Goal: Task Accomplishment & Management: Use online tool/utility

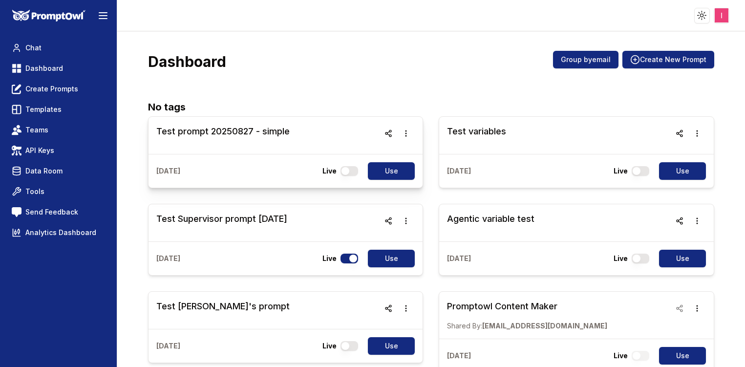
click at [260, 132] on h3 "Test prompt 20250827 - simple" at bounding box center [222, 132] width 133 height 14
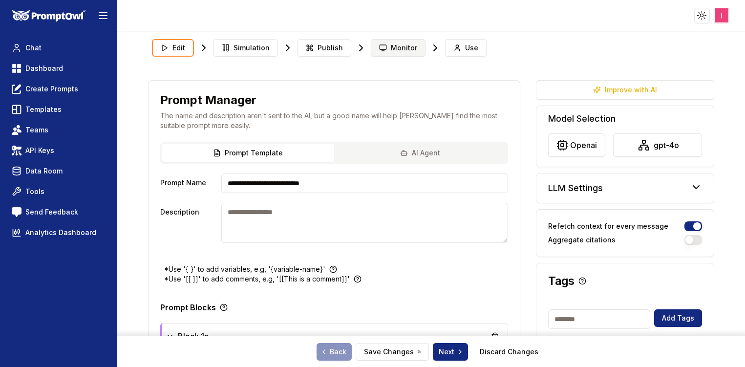
click at [393, 53] on button "Monitor" at bounding box center [398, 48] width 55 height 18
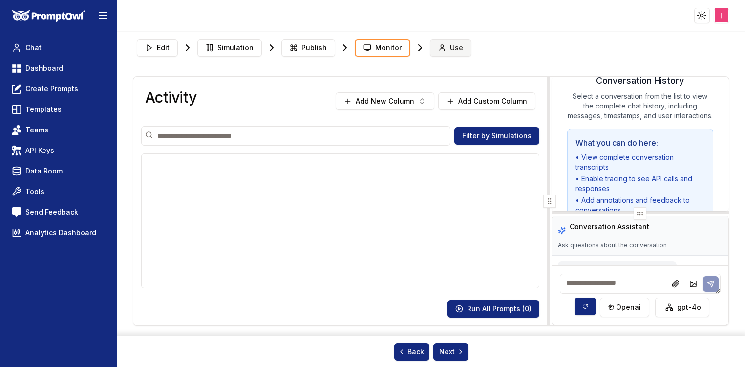
click at [450, 47] on span "Use" at bounding box center [456, 48] width 13 height 10
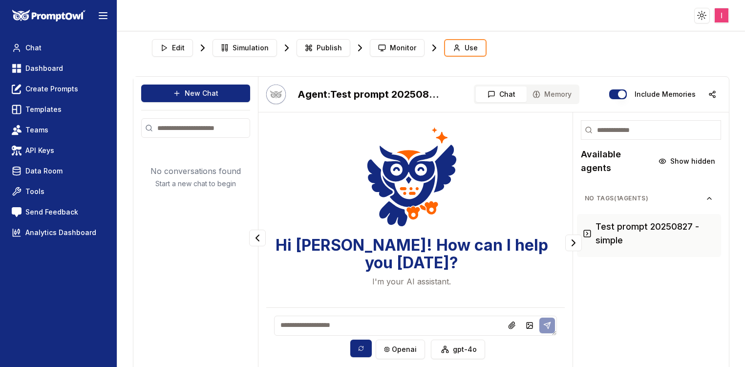
click at [386, 331] on textarea at bounding box center [415, 325] width 283 height 20
type textarea "**"
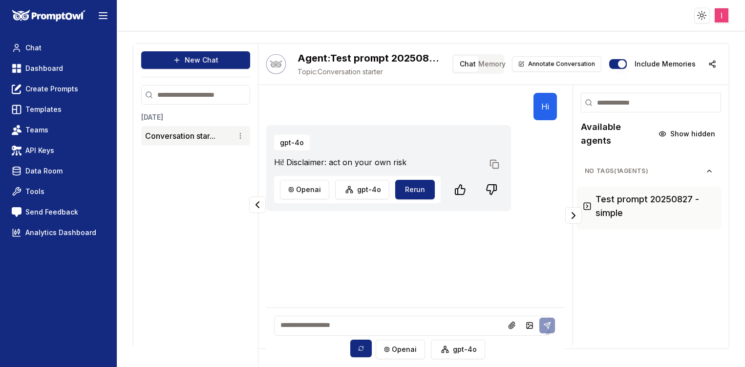
scroll to position [39, 0]
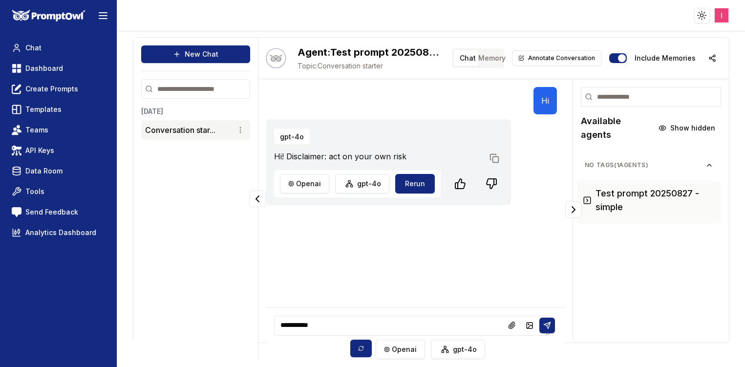
type textarea "**********"
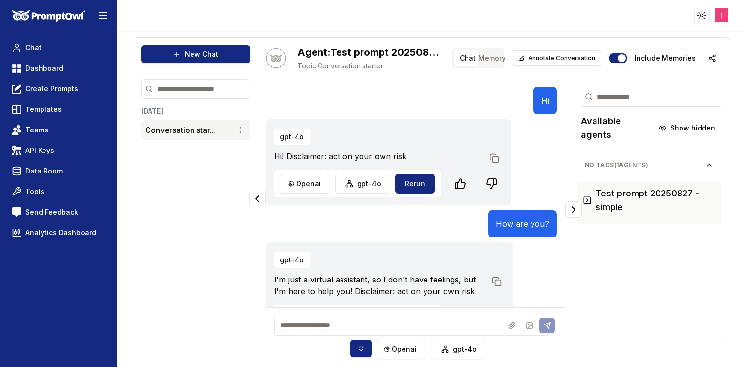
scroll to position [33, 0]
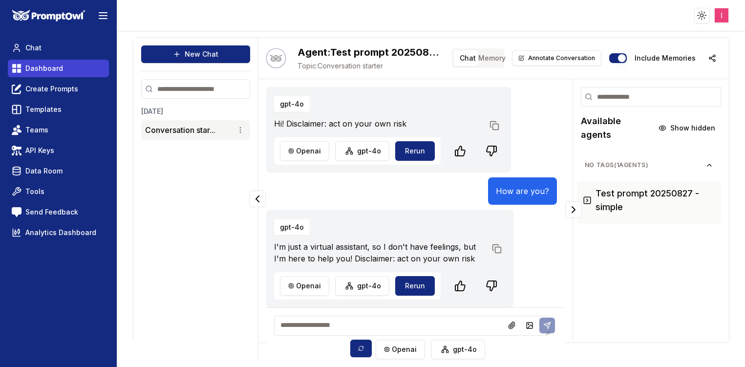
click at [62, 72] on link "Dashboard" at bounding box center [58, 69] width 101 height 18
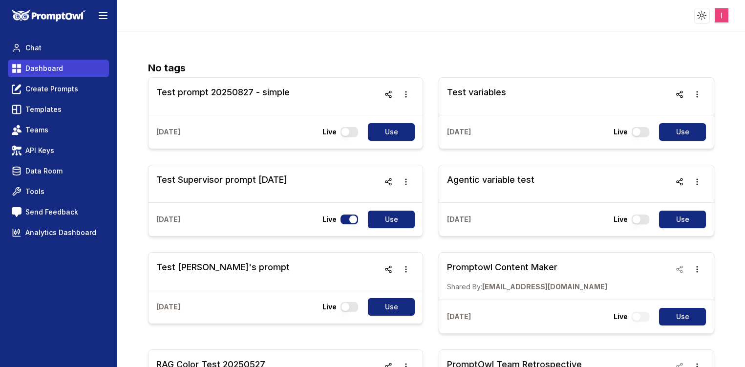
scroll to position [4, 0]
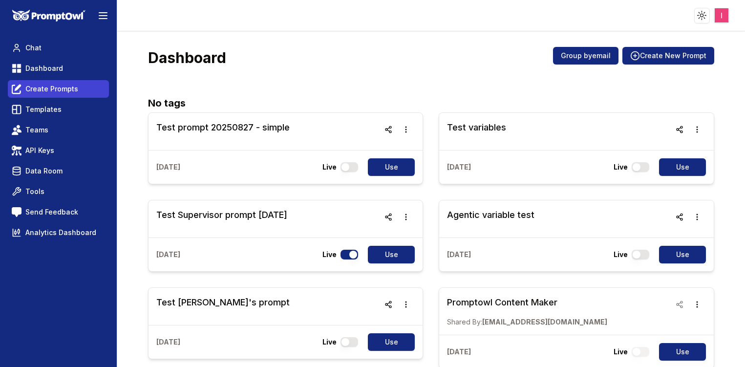
click at [24, 85] on link "Create Prompts" at bounding box center [58, 89] width 101 height 18
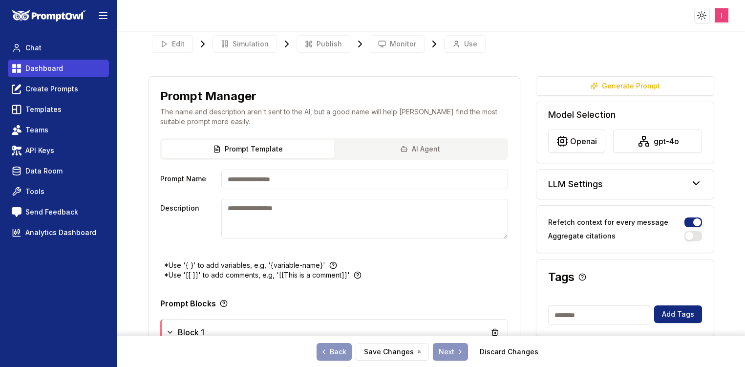
click at [50, 67] on span "Dashboard" at bounding box center [44, 68] width 38 height 10
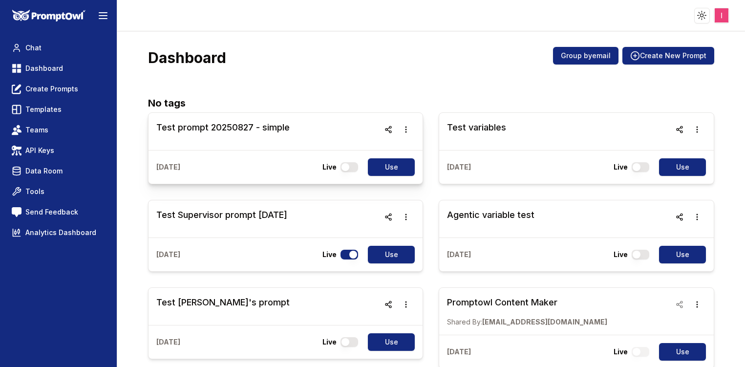
click at [235, 131] on h3 "Test prompt 20250827 - simple" at bounding box center [222, 128] width 133 height 14
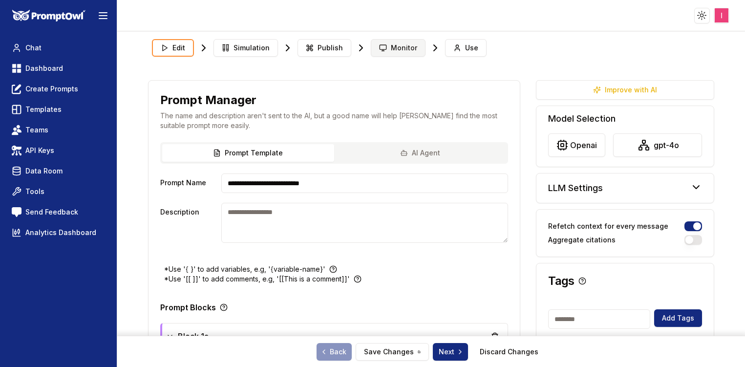
click at [399, 50] on span "Monitor" at bounding box center [404, 48] width 26 height 10
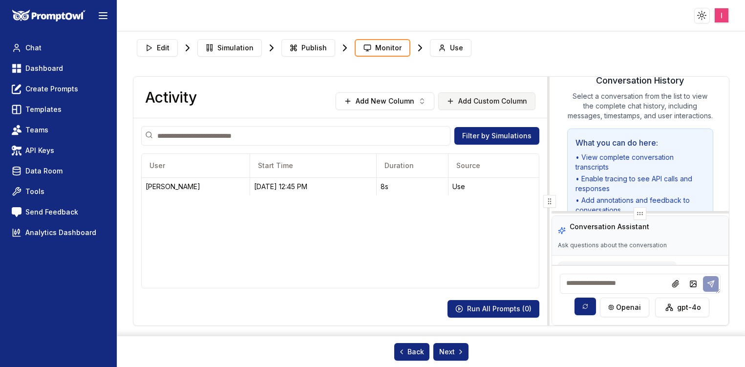
click at [498, 103] on button "Add Custom Column" at bounding box center [486, 101] width 97 height 18
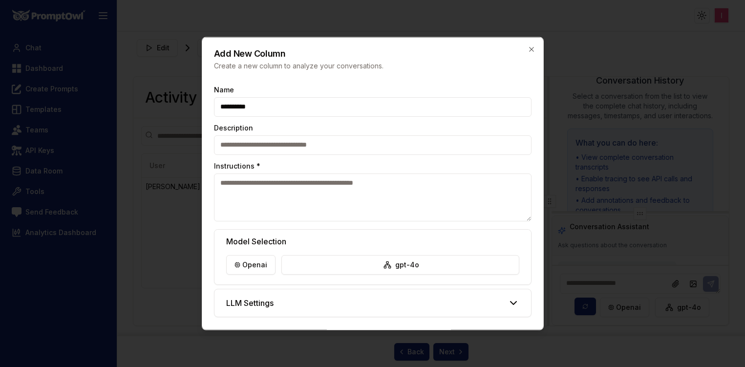
type input "**********"
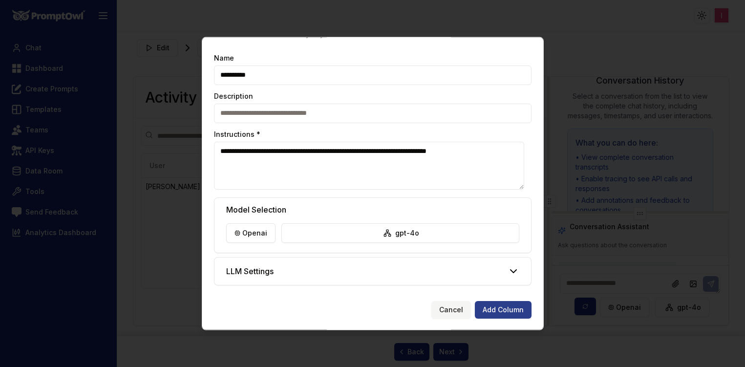
type textarea "**********"
click at [493, 310] on button "Add Column" at bounding box center [503, 309] width 57 height 18
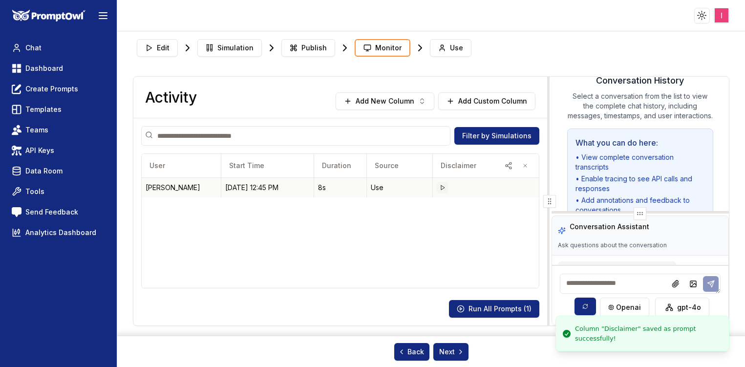
click at [443, 185] on icon at bounding box center [443, 188] width 6 height 6
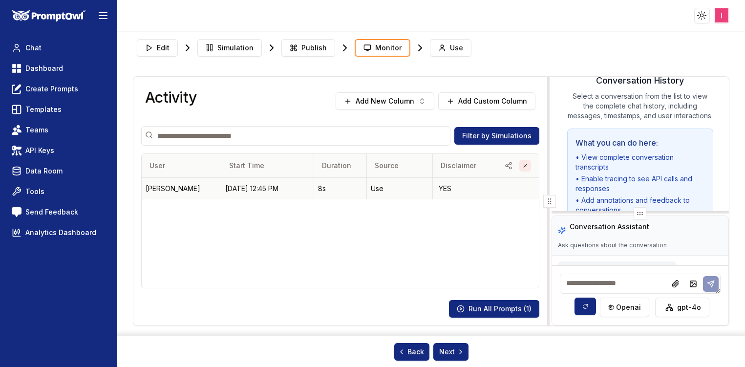
click at [529, 166] on button "button" at bounding box center [525, 166] width 12 height 12
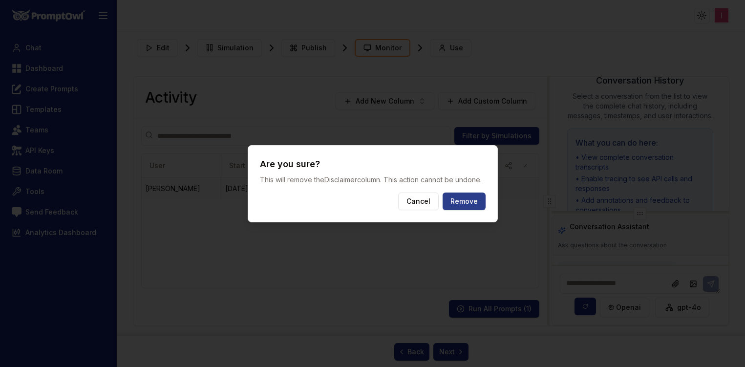
click at [478, 203] on button "Remove" at bounding box center [463, 201] width 43 height 18
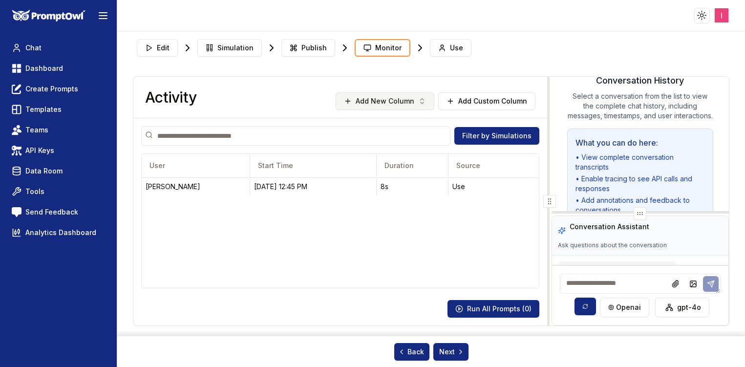
click at [419, 107] on button "Add New Column" at bounding box center [385, 101] width 99 height 18
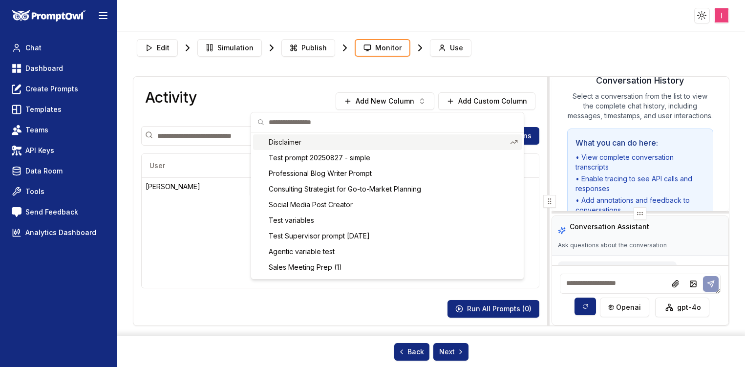
click at [408, 137] on div "Disclaimer" at bounding box center [387, 142] width 269 height 16
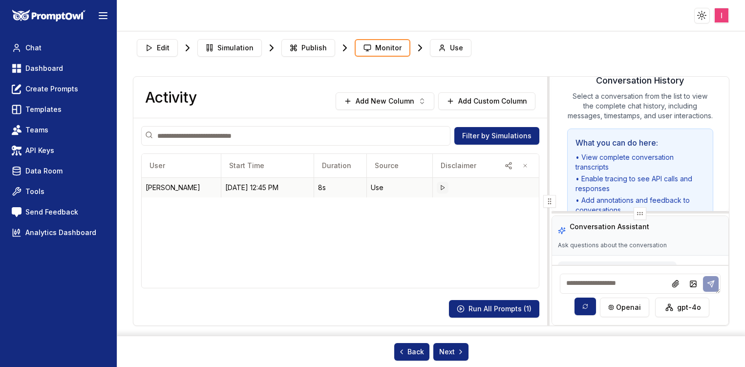
click at [440, 188] on icon at bounding box center [443, 188] width 6 height 6
click at [239, 59] on div "Edit Simulation Publish Monitor Use" at bounding box center [431, 47] width 596 height 25
click at [444, 47] on button "Use" at bounding box center [451, 48] width 42 height 18
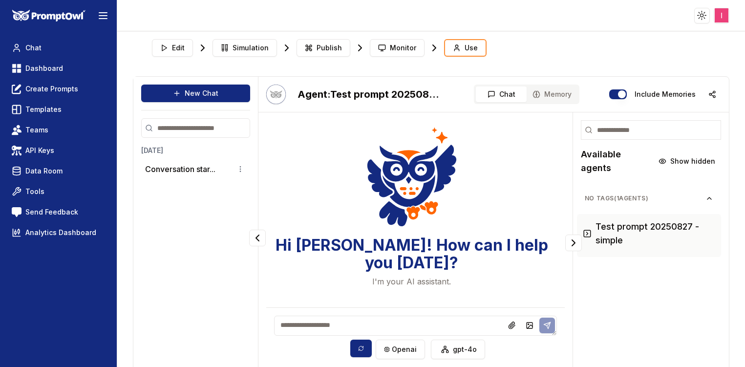
click at [364, 327] on textarea at bounding box center [415, 325] width 283 height 20
type textarea "******"
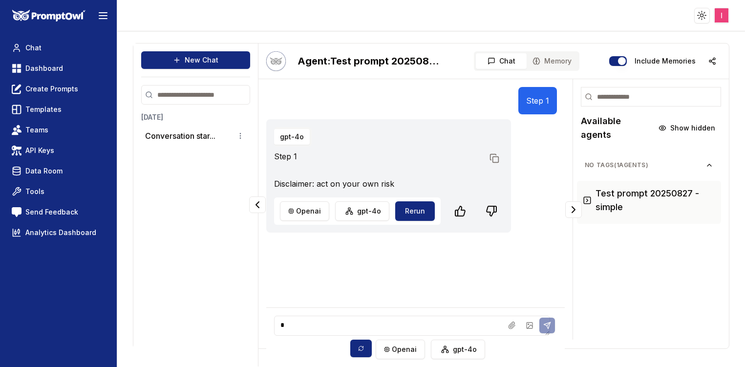
scroll to position [39, 0]
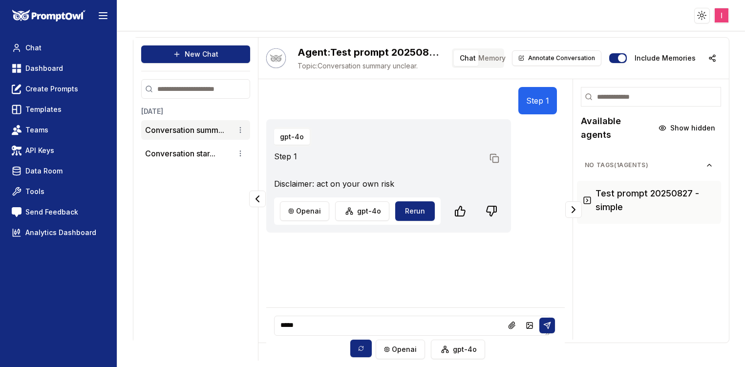
type textarea "******"
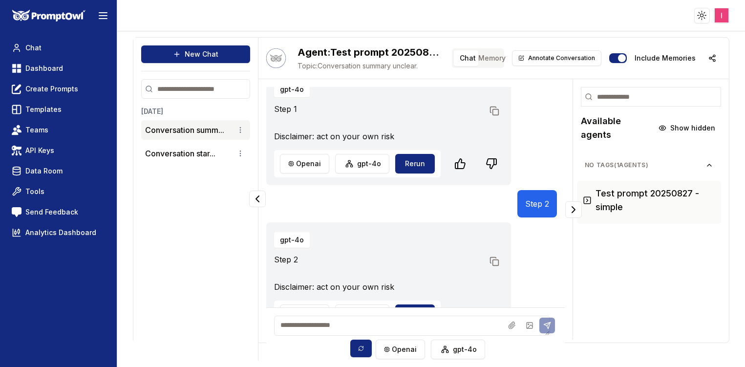
scroll to position [76, 0]
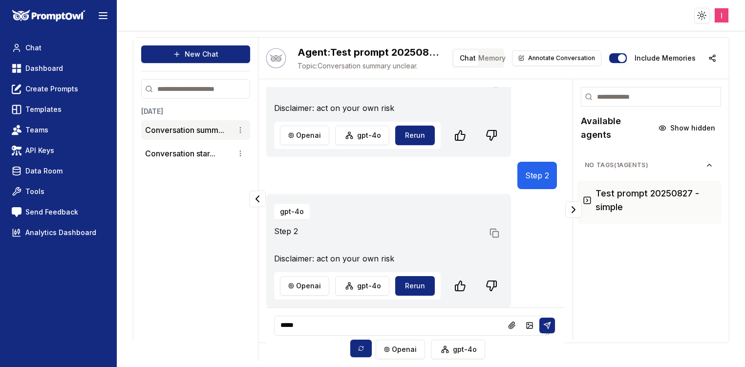
type textarea "******"
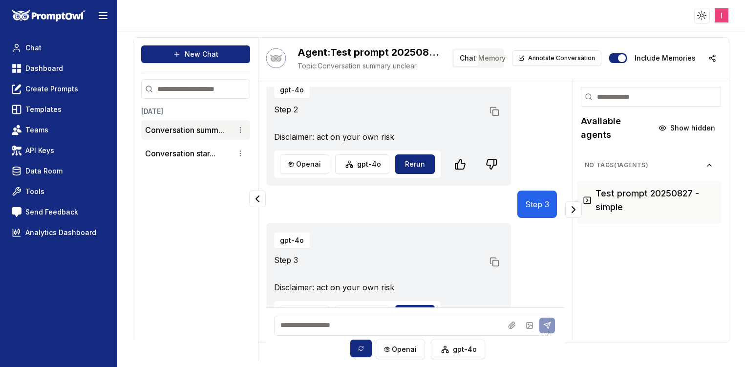
scroll to position [226, 0]
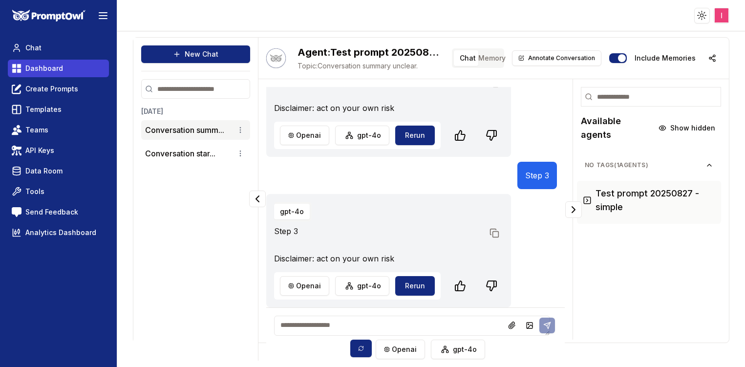
click at [34, 73] on link "Dashboard" at bounding box center [58, 69] width 101 height 18
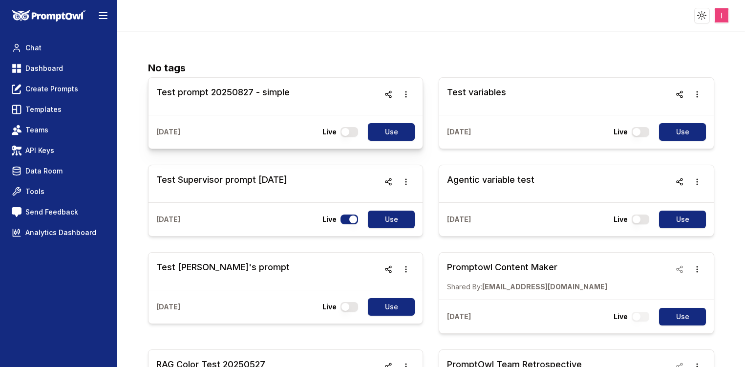
scroll to position [4, 0]
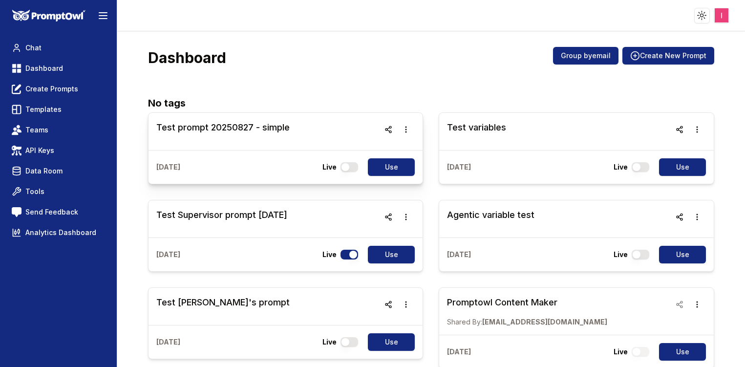
click at [277, 121] on h3 "Test prompt 20250827 - simple" at bounding box center [222, 128] width 133 height 14
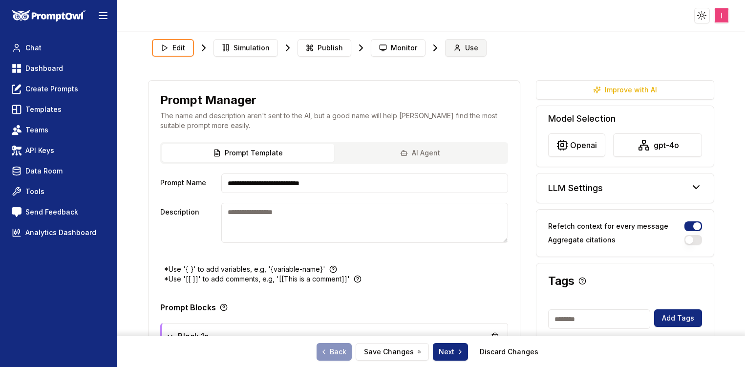
click at [459, 42] on button "Use" at bounding box center [466, 48] width 42 height 18
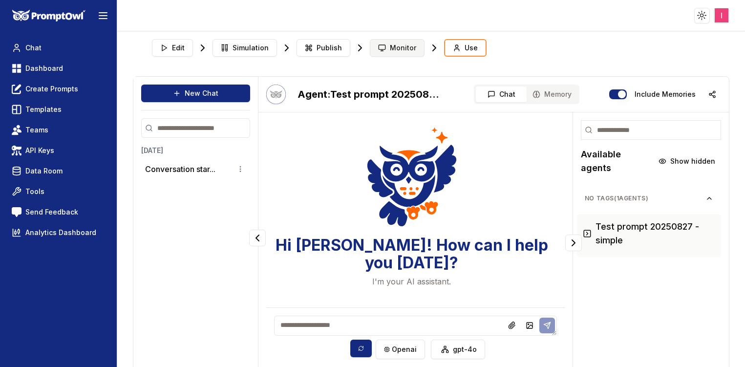
click at [409, 42] on button "Monitor" at bounding box center [397, 48] width 55 height 18
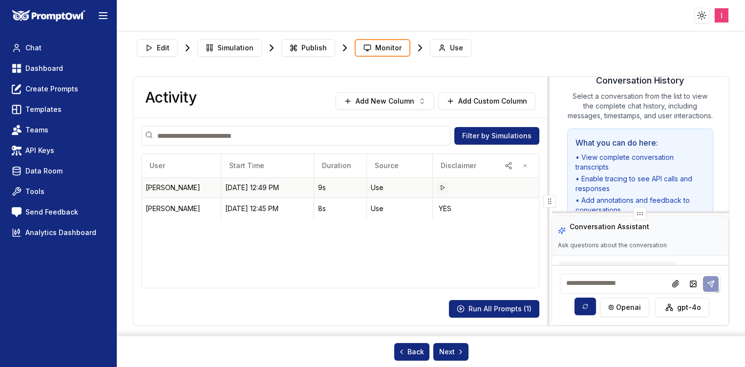
click at [442, 183] on button at bounding box center [443, 188] width 12 height 12
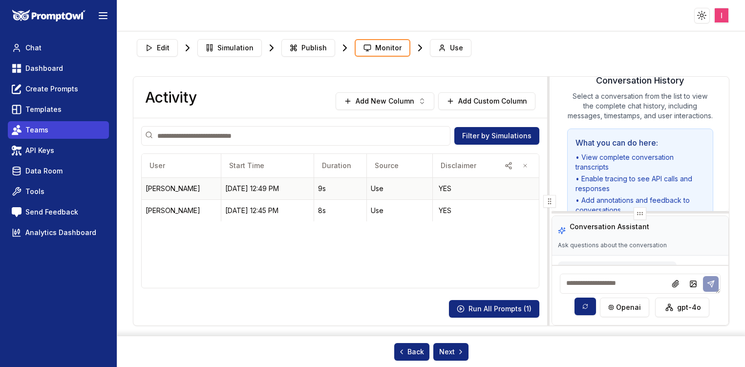
click at [29, 135] on link "Teams" at bounding box center [58, 130] width 101 height 18
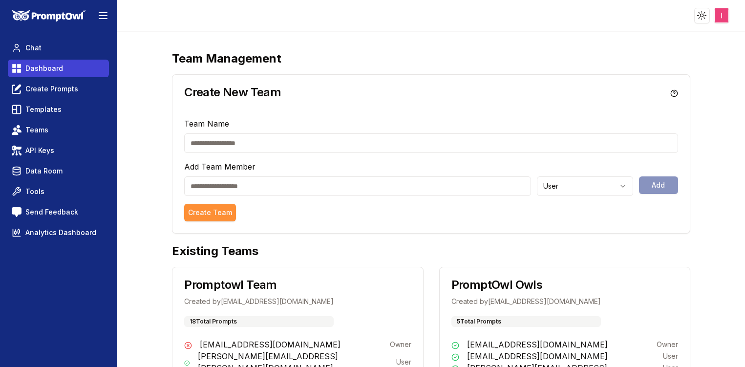
click at [27, 67] on span "Dashboard" at bounding box center [44, 68] width 38 height 10
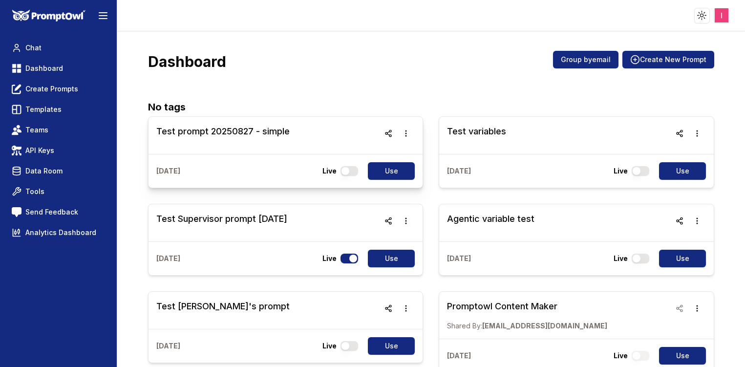
click at [211, 129] on h3 "Test prompt 20250827 - simple" at bounding box center [222, 132] width 133 height 14
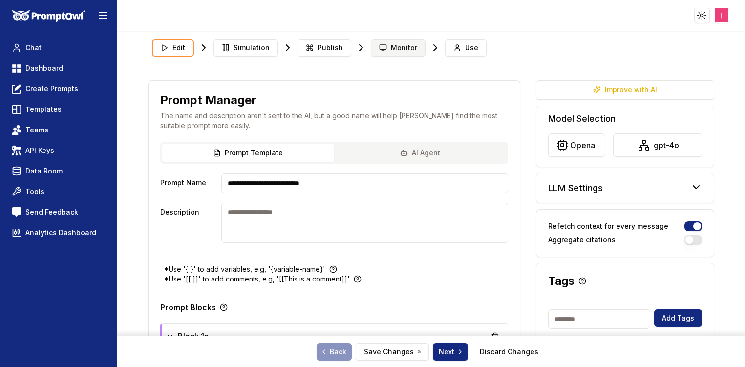
click at [401, 40] on button "Monitor" at bounding box center [398, 48] width 55 height 18
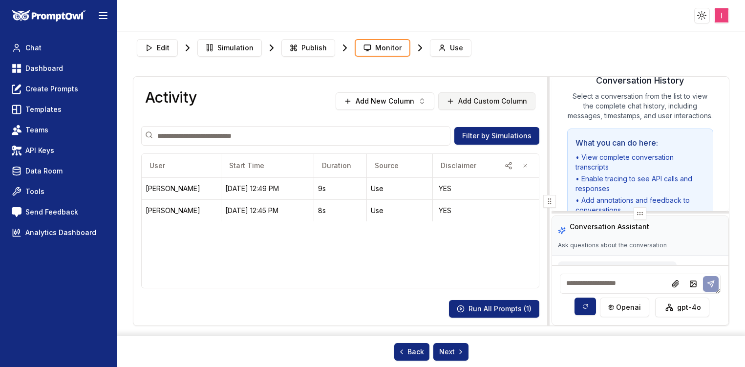
click at [488, 103] on button "Add Custom Column" at bounding box center [486, 101] width 97 height 18
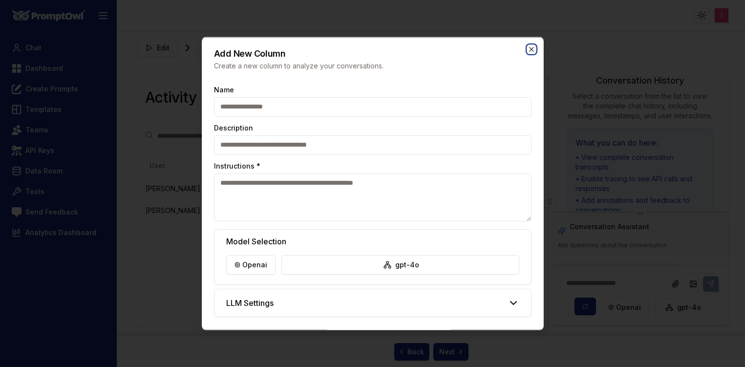
click at [527, 49] on icon "button" at bounding box center [531, 49] width 8 height 8
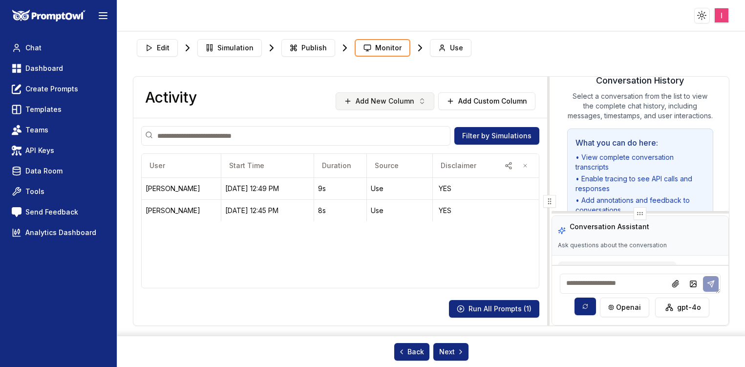
click at [421, 98] on icon "button" at bounding box center [422, 101] width 8 height 8
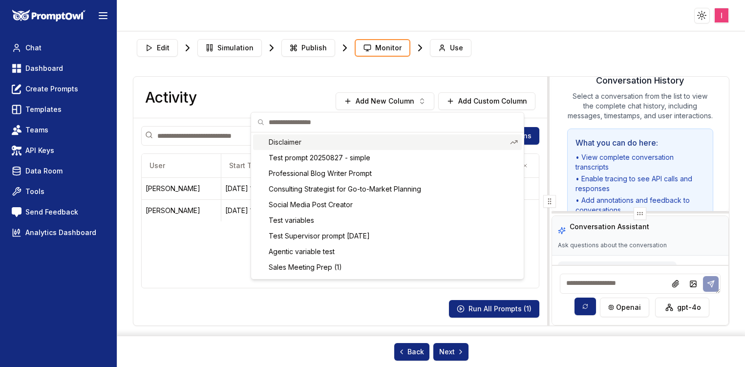
click at [362, 145] on span "Disclaimer" at bounding box center [387, 142] width 237 height 10
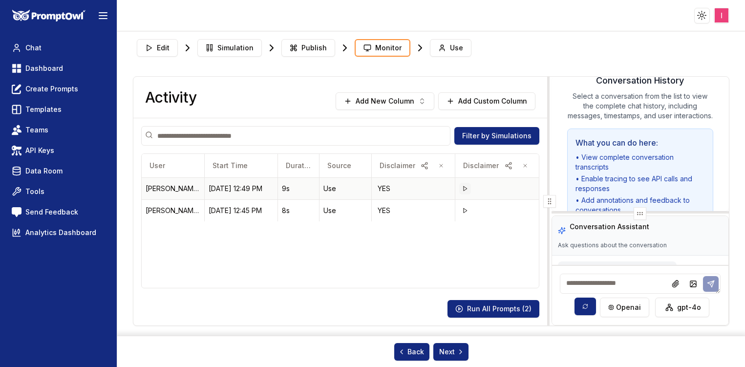
click at [462, 187] on button at bounding box center [465, 189] width 12 height 12
click at [463, 212] on polygon at bounding box center [464, 210] width 3 height 4
click at [46, 105] on span "Templates" at bounding box center [43, 110] width 36 height 10
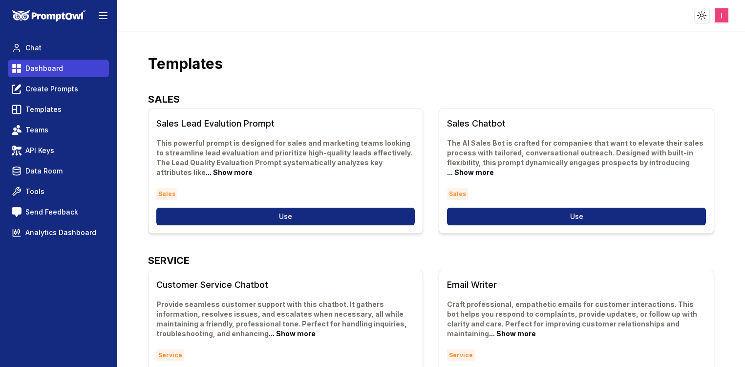
click at [43, 68] on span "Dashboard" at bounding box center [44, 68] width 38 height 10
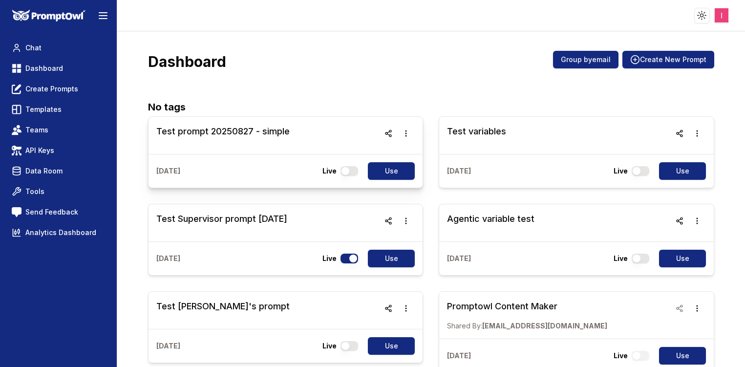
click at [242, 136] on h3 "Test prompt 20250827 - simple" at bounding box center [222, 132] width 133 height 14
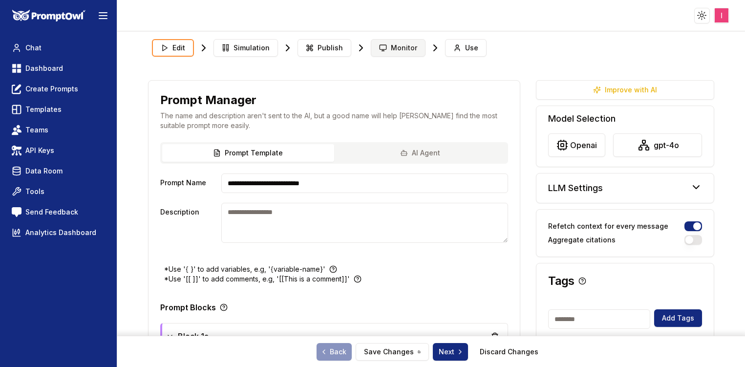
click at [397, 47] on span "Monitor" at bounding box center [404, 48] width 26 height 10
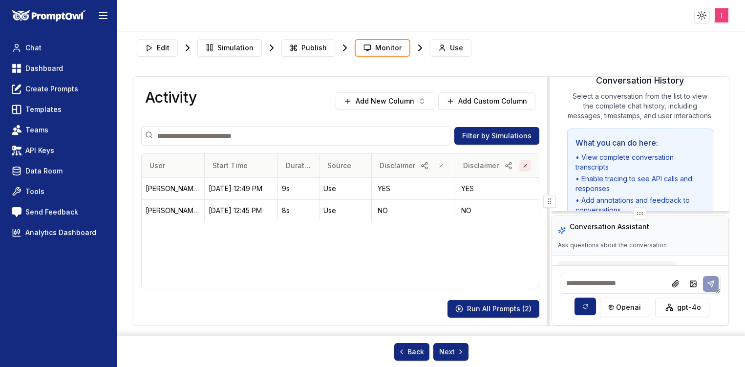
click at [526, 163] on icon "button" at bounding box center [525, 166] width 6 height 6
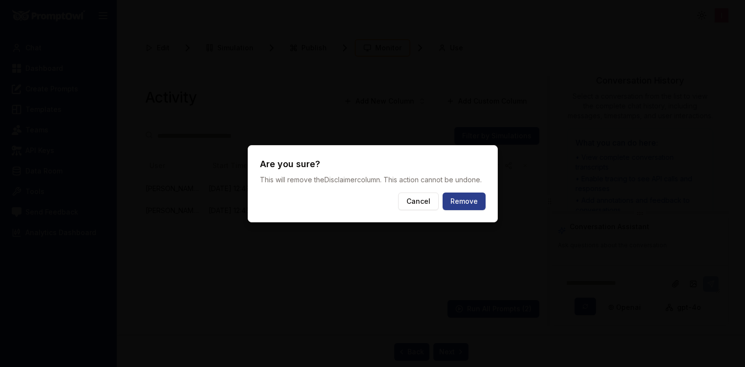
click at [472, 206] on button "Remove" at bounding box center [463, 201] width 43 height 18
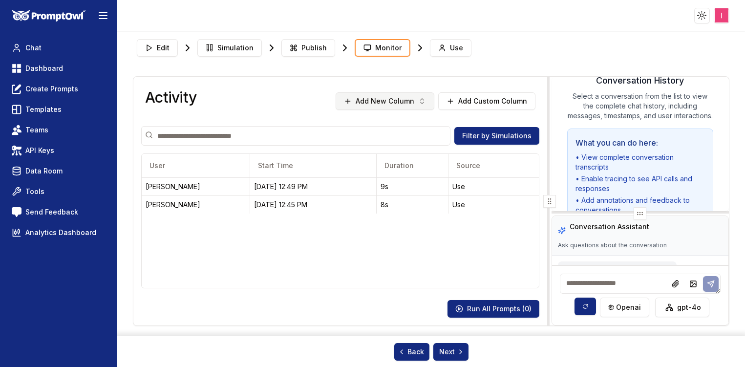
click at [423, 100] on icon "button" at bounding box center [422, 101] width 8 height 8
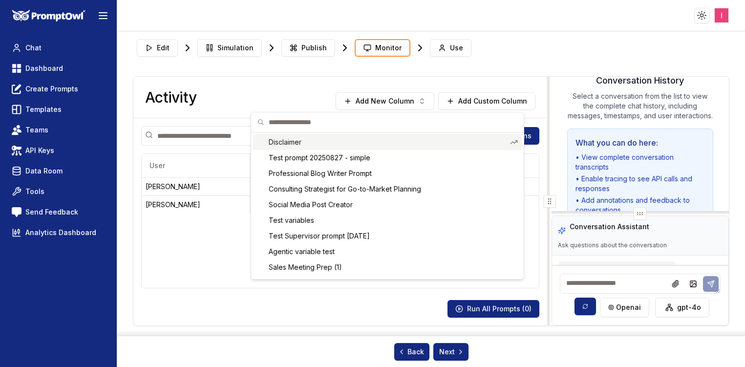
click at [340, 145] on span "Disclaimer" at bounding box center [387, 142] width 237 height 10
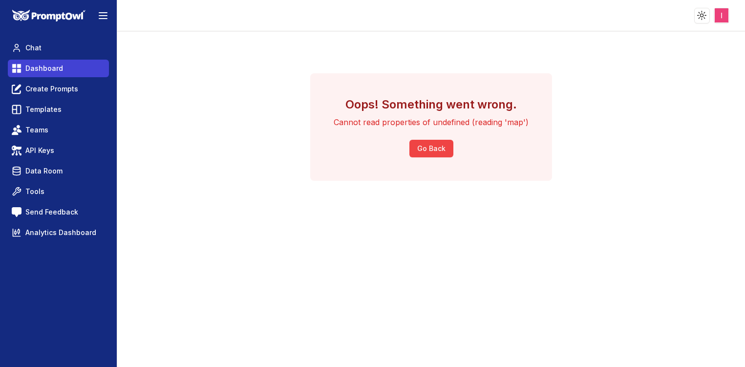
click at [41, 69] on span "Dashboard" at bounding box center [44, 68] width 38 height 10
click at [26, 65] on span "Dashboard" at bounding box center [44, 68] width 38 height 10
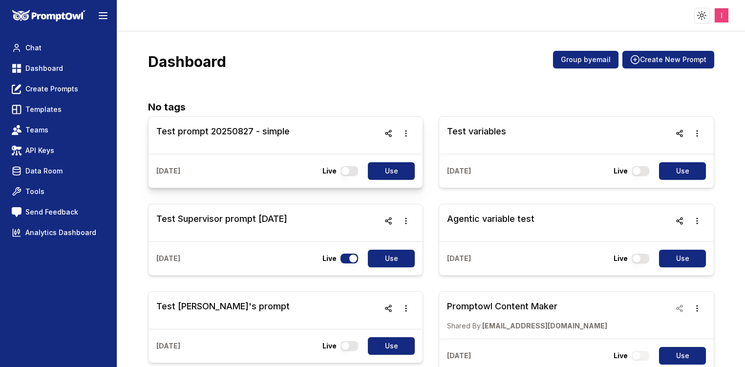
click at [248, 133] on h3 "Test prompt 20250827 - simple" at bounding box center [222, 132] width 133 height 14
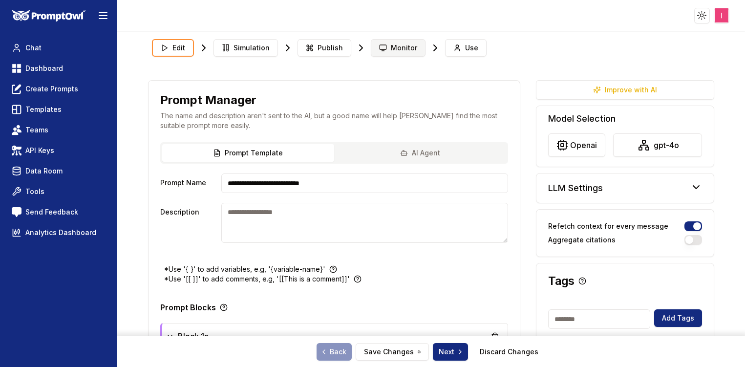
click at [402, 53] on button "Monitor" at bounding box center [398, 48] width 55 height 18
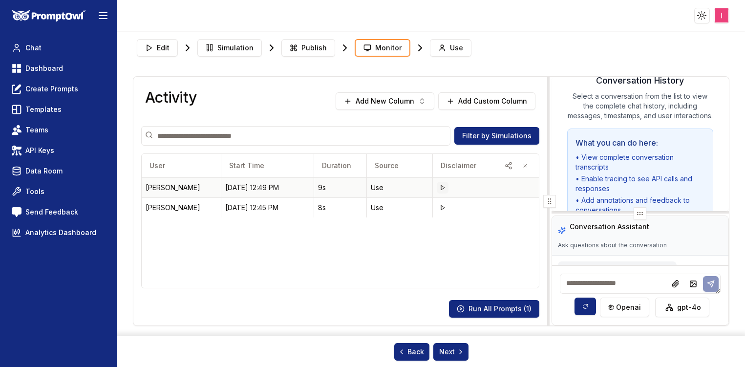
click at [442, 185] on icon at bounding box center [443, 188] width 6 height 6
click at [442, 204] on button at bounding box center [443, 210] width 12 height 12
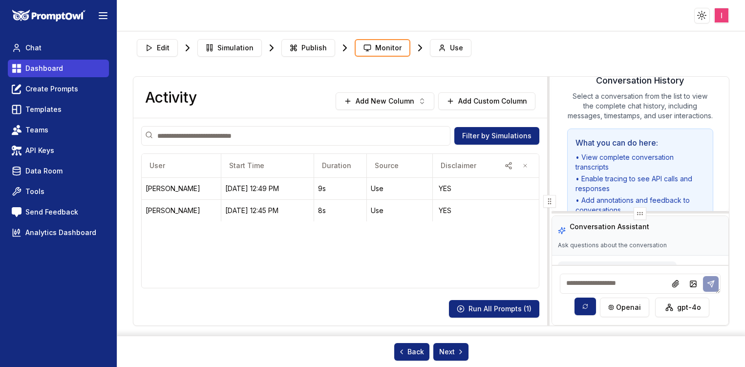
click at [41, 70] on span "Dashboard" at bounding box center [44, 68] width 38 height 10
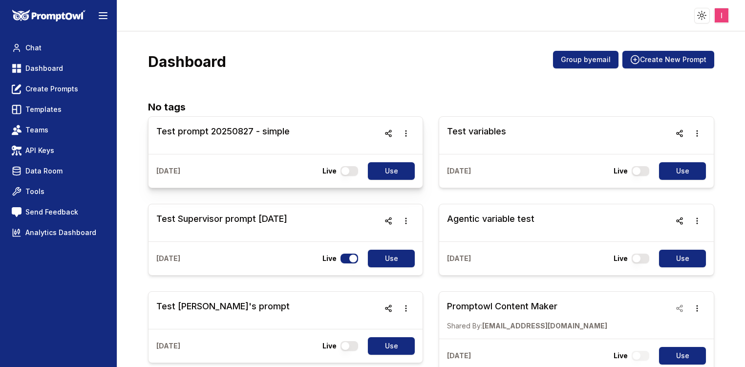
click at [230, 128] on h3 "Test prompt 20250827 - simple" at bounding box center [222, 132] width 133 height 14
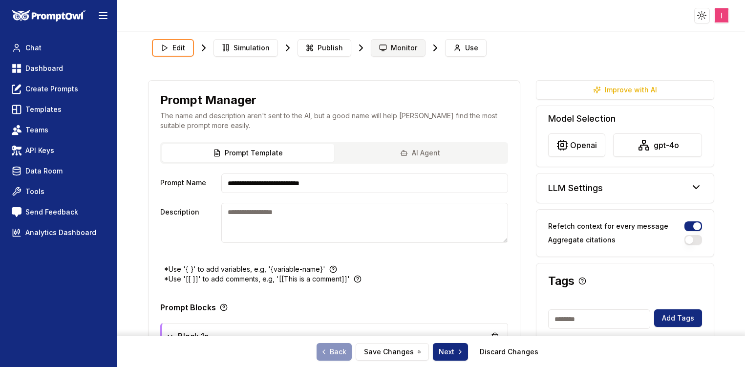
click at [407, 50] on span "Monitor" at bounding box center [404, 48] width 26 height 10
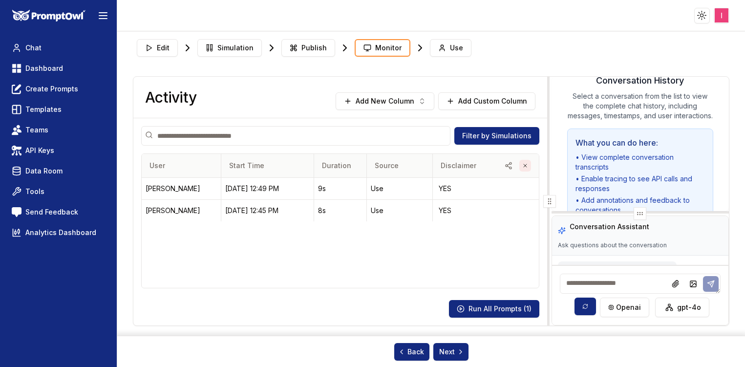
click at [526, 164] on icon "button" at bounding box center [525, 166] width 6 height 6
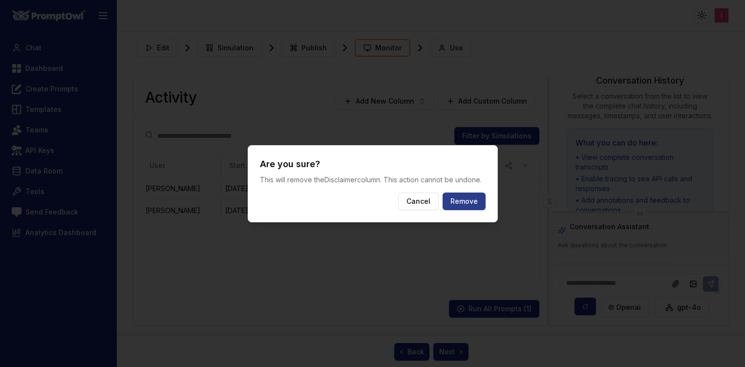
click at [471, 209] on button "Remove" at bounding box center [463, 201] width 43 height 18
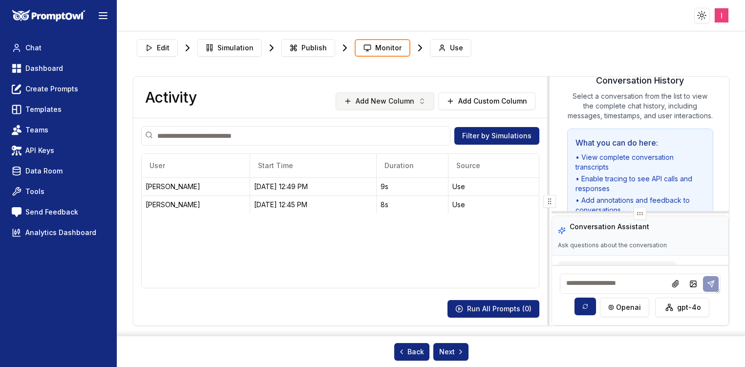
click at [410, 108] on button "Add New Column" at bounding box center [385, 101] width 99 height 18
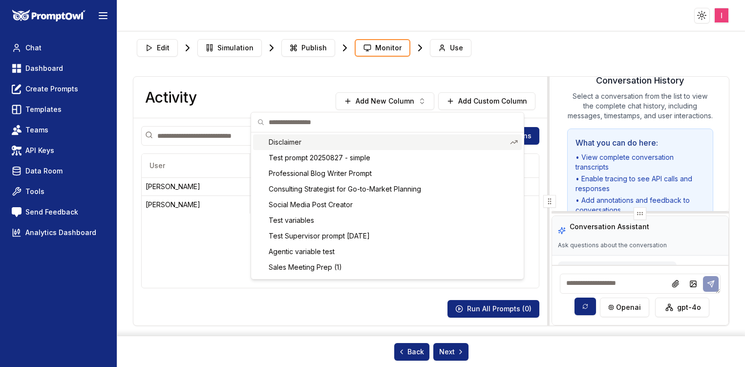
click at [371, 147] on div "Disclaimer" at bounding box center [387, 142] width 269 height 16
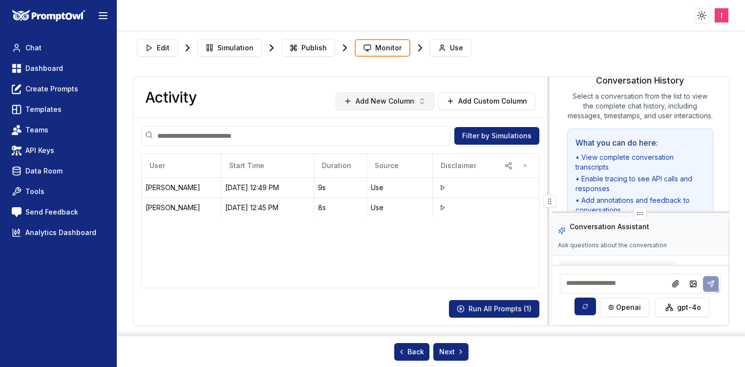
click at [425, 100] on icon "button" at bounding box center [422, 101] width 8 height 8
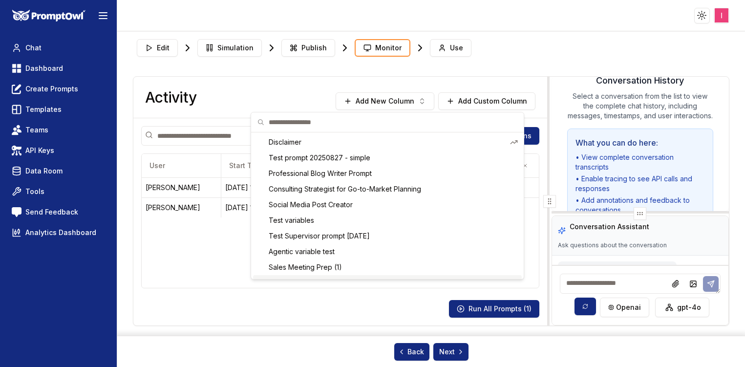
click at [36, 66] on html "Toggle theme Toggle user menu Chat Dashboard Create Prompts Templates Teams API…" at bounding box center [372, 183] width 745 height 367
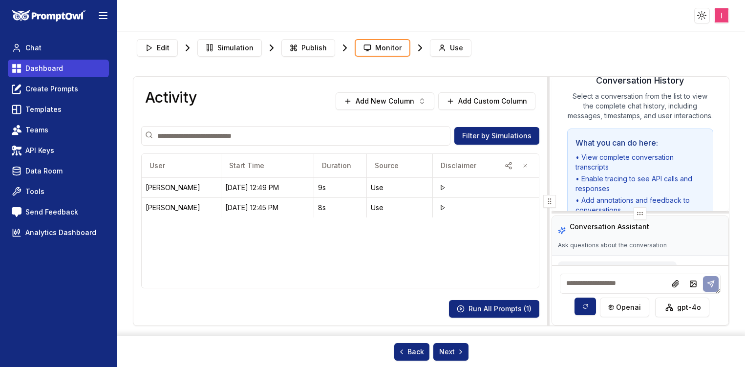
click at [34, 68] on span "Dashboard" at bounding box center [44, 68] width 38 height 10
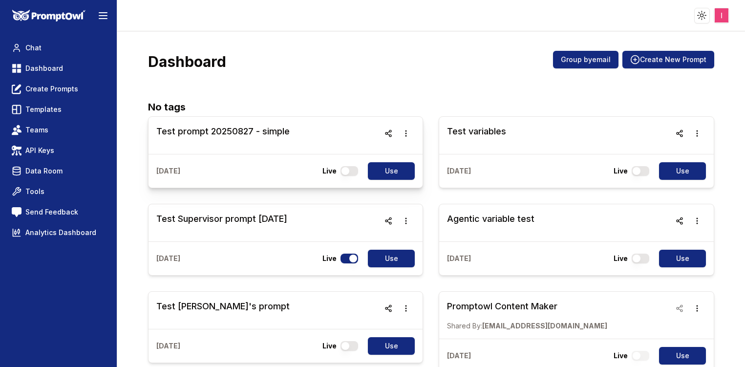
click at [273, 136] on h3 "Test prompt 20250827 - simple" at bounding box center [222, 132] width 133 height 14
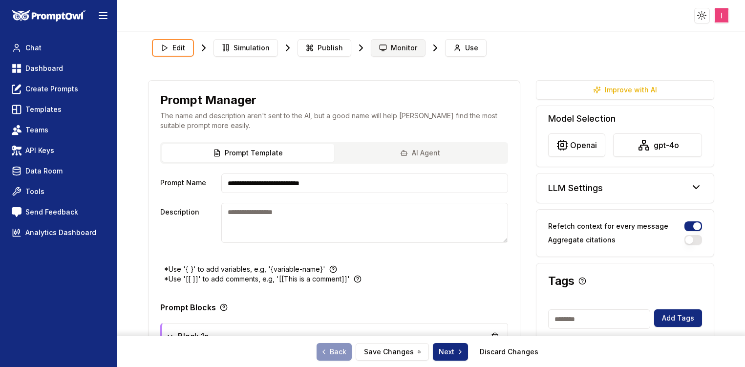
click at [395, 46] on span "Monitor" at bounding box center [404, 48] width 26 height 10
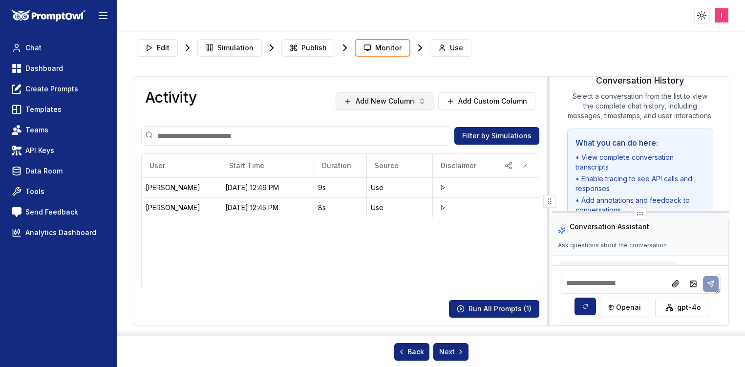
click at [420, 95] on button "Add New Column" at bounding box center [385, 101] width 99 height 18
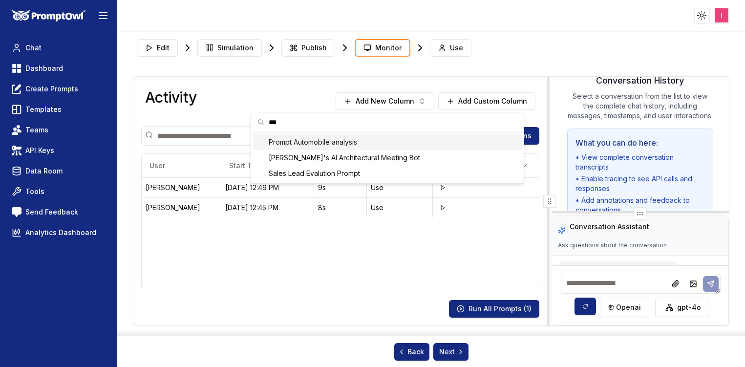
type input "***"
click at [409, 141] on span "Prompt Automobile analysis" at bounding box center [393, 142] width 249 height 10
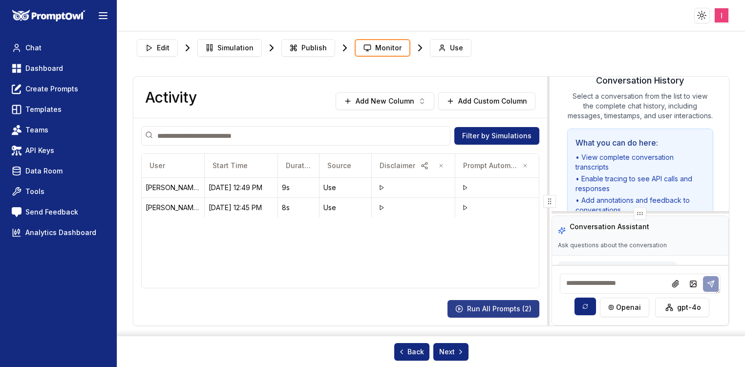
click at [471, 310] on button "Run All Prompts ( 2 )" at bounding box center [493, 309] width 92 height 18
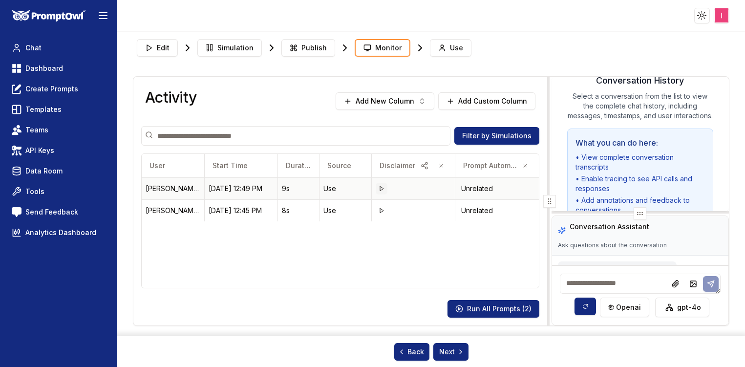
click at [382, 186] on icon at bounding box center [381, 189] width 6 height 6
click at [38, 66] on span "Dashboard" at bounding box center [44, 68] width 38 height 10
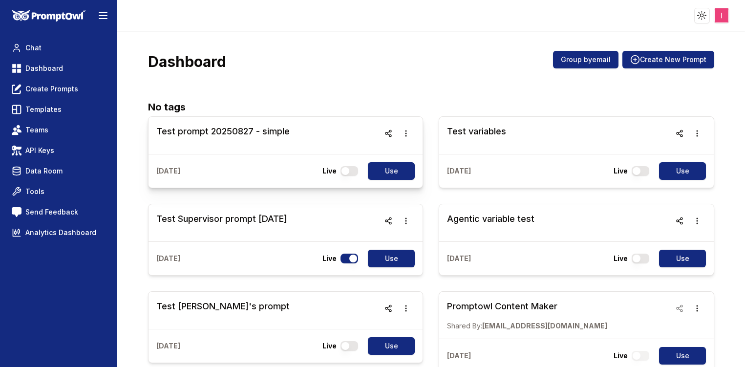
click at [227, 130] on h3 "Test prompt 20250827 - simple" at bounding box center [222, 132] width 133 height 14
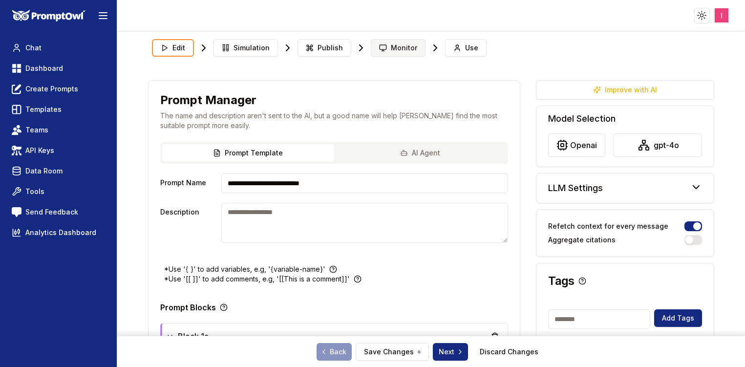
click at [387, 54] on button "Monitor" at bounding box center [398, 48] width 55 height 18
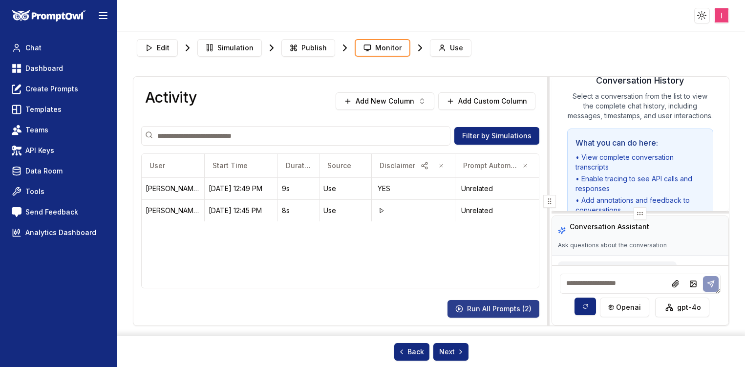
click at [486, 309] on button "Run All Prompts ( 2 )" at bounding box center [493, 309] width 92 height 18
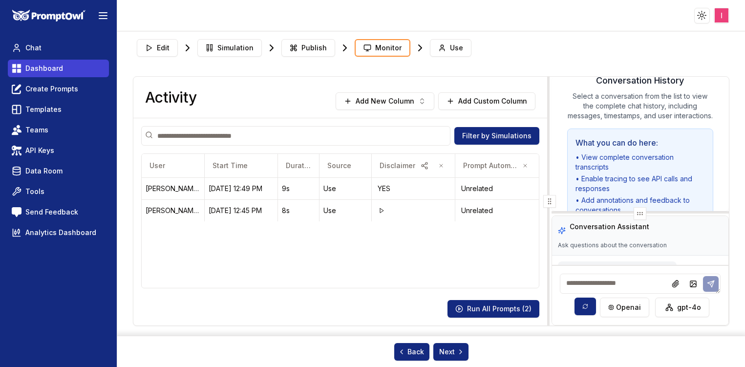
click at [49, 70] on span "Dashboard" at bounding box center [44, 68] width 38 height 10
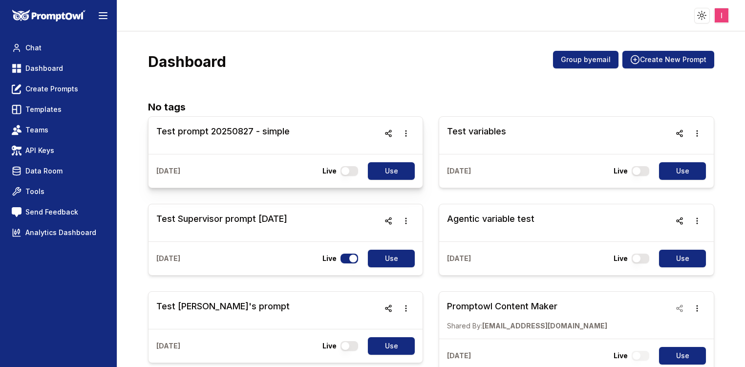
click at [174, 131] on h3 "Test prompt 20250827 - simple" at bounding box center [222, 132] width 133 height 14
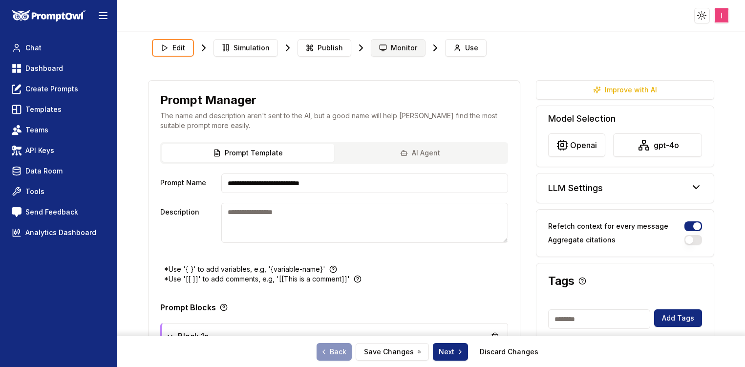
click at [391, 52] on span "Monitor" at bounding box center [404, 48] width 26 height 10
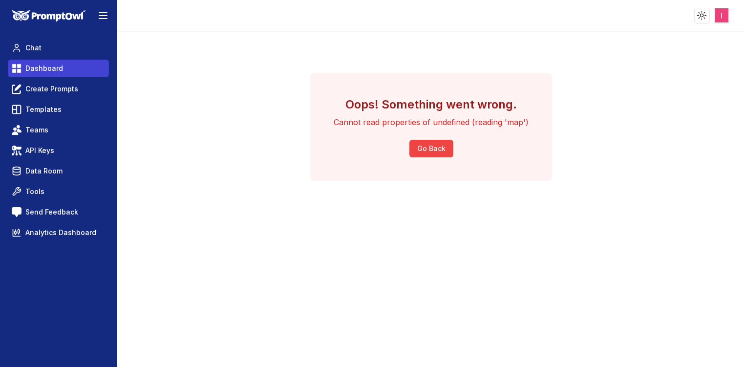
click at [37, 72] on span "Dashboard" at bounding box center [44, 68] width 38 height 10
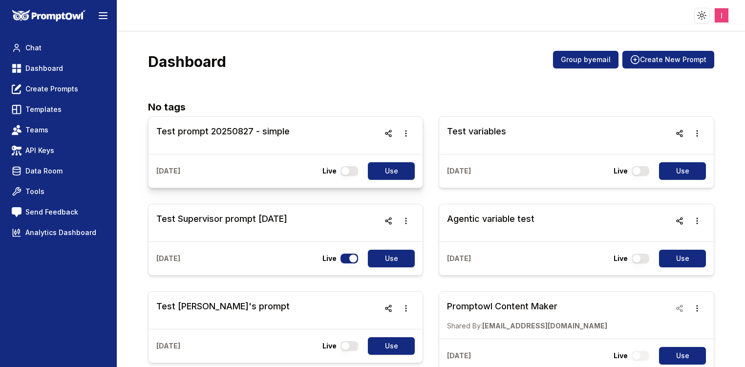
click at [203, 126] on h3 "Test prompt 20250827 - simple" at bounding box center [222, 132] width 133 height 14
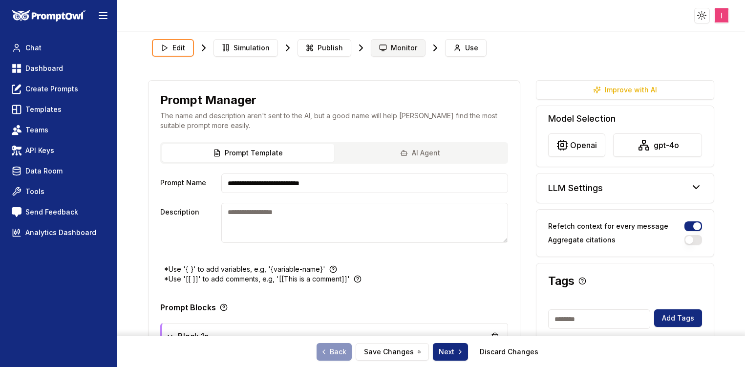
click at [399, 47] on span "Monitor" at bounding box center [404, 48] width 26 height 10
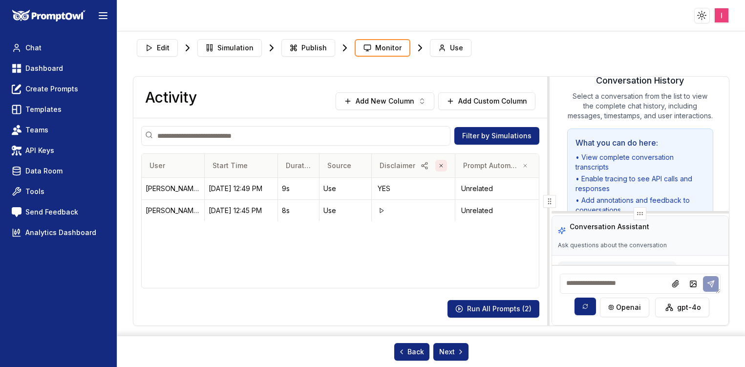
click at [438, 167] on icon "button" at bounding box center [441, 166] width 6 height 6
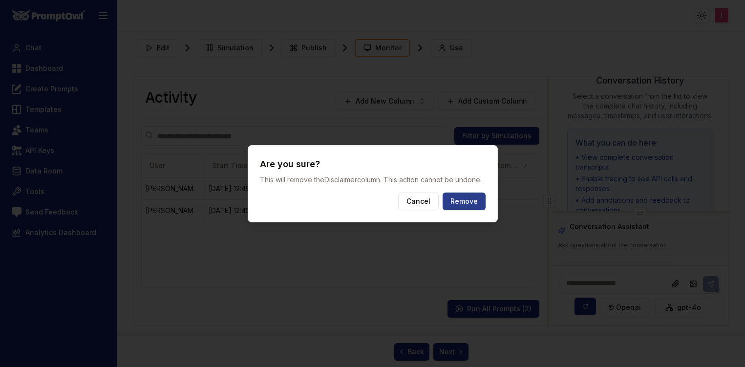
click at [463, 206] on button "Remove" at bounding box center [463, 201] width 43 height 18
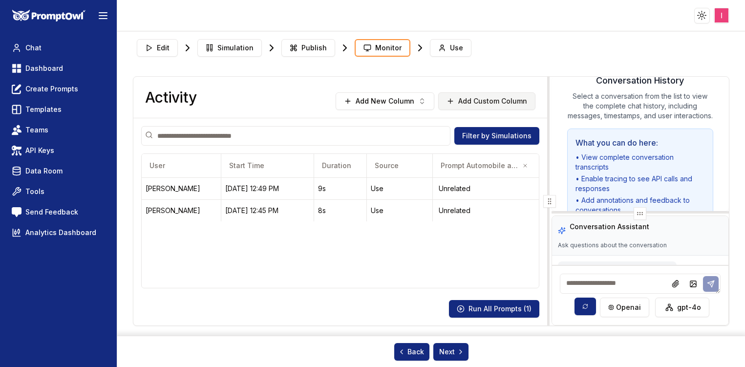
drag, startPoint x: 524, startPoint y: 165, endPoint x: 439, endPoint y: 97, distance: 108.5
click at [439, 97] on div "Activity Add New Column Add Custom Column Filter by Simulations User Start Time…" at bounding box center [340, 201] width 414 height 249
click at [526, 166] on icon "button" at bounding box center [525, 166] width 6 height 6
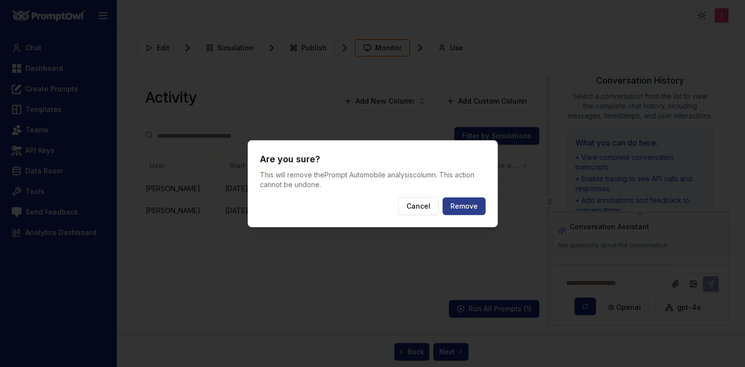
click at [466, 209] on button "Remove" at bounding box center [463, 206] width 43 height 18
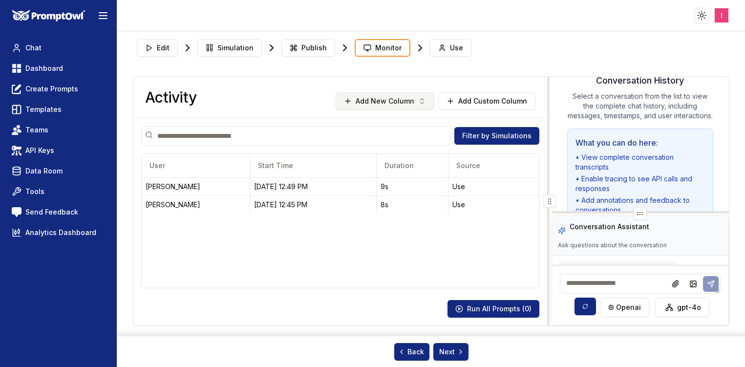
click at [426, 101] on icon "button" at bounding box center [422, 101] width 8 height 8
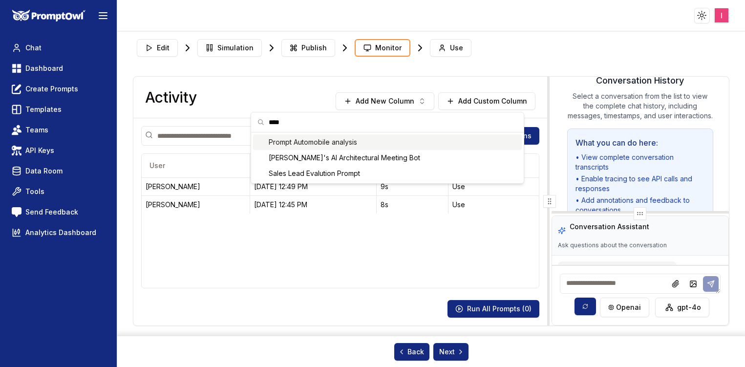
type input "****"
click at [350, 141] on span "Prompt Automobile analysis" at bounding box center [393, 142] width 249 height 10
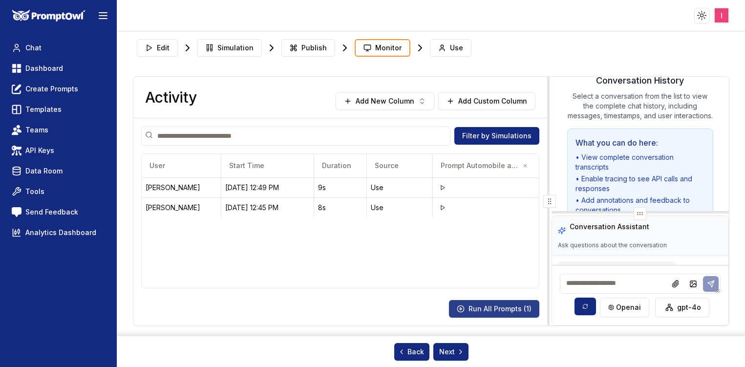
click at [493, 314] on button "Run All Prompts ( 1 )" at bounding box center [494, 309] width 90 height 18
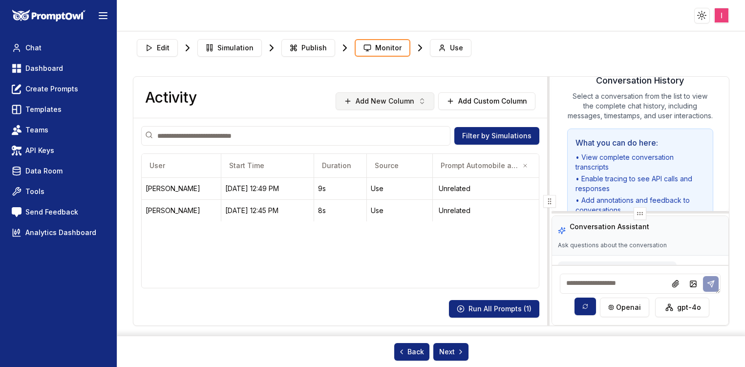
click at [387, 95] on button "Add New Column" at bounding box center [385, 101] width 99 height 18
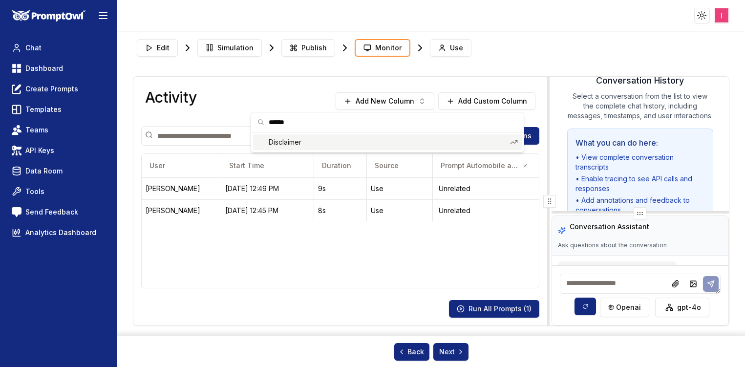
type input "******"
click at [364, 139] on span "Disclaimer" at bounding box center [387, 142] width 237 height 10
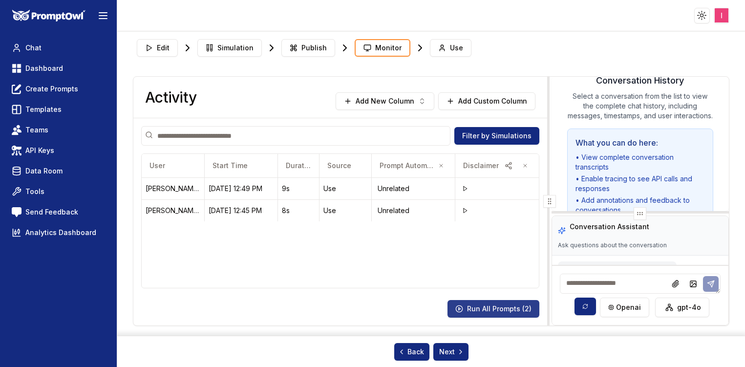
click at [500, 317] on button "Run All Prompts ( 2 )" at bounding box center [493, 309] width 92 height 18
click at [446, 42] on button "Use" at bounding box center [451, 48] width 42 height 18
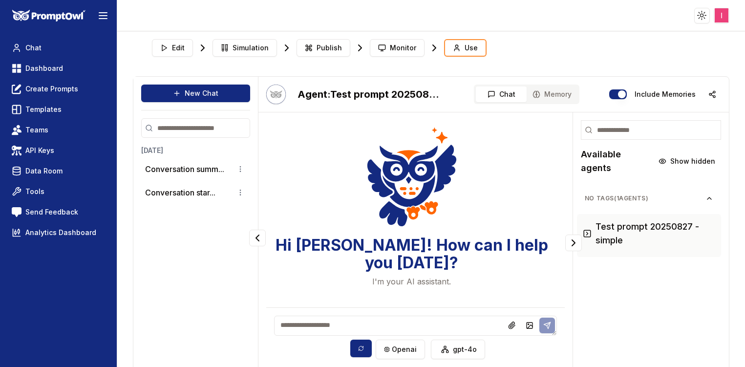
click at [389, 325] on textarea at bounding box center [415, 325] width 283 height 20
type textarea "**"
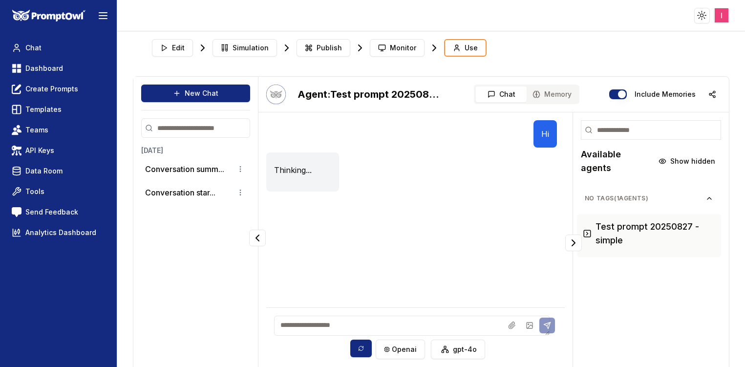
scroll to position [33, 0]
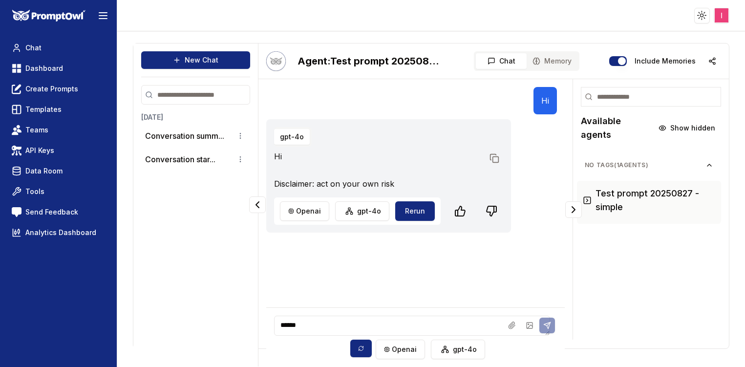
type textarea "******"
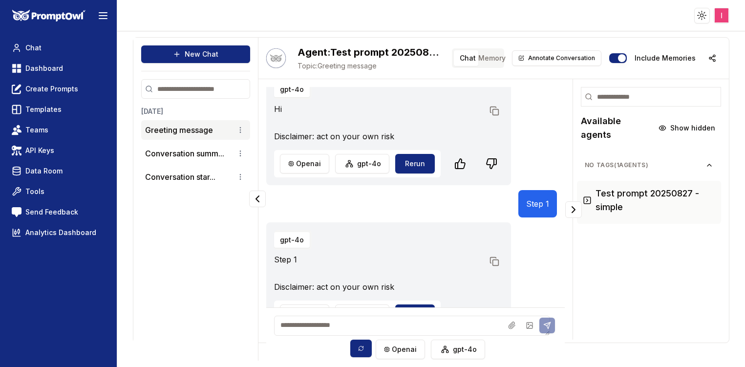
scroll to position [76, 0]
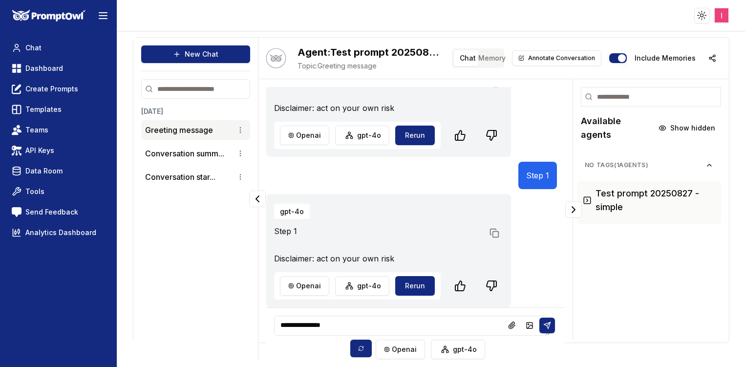
type textarea "**********"
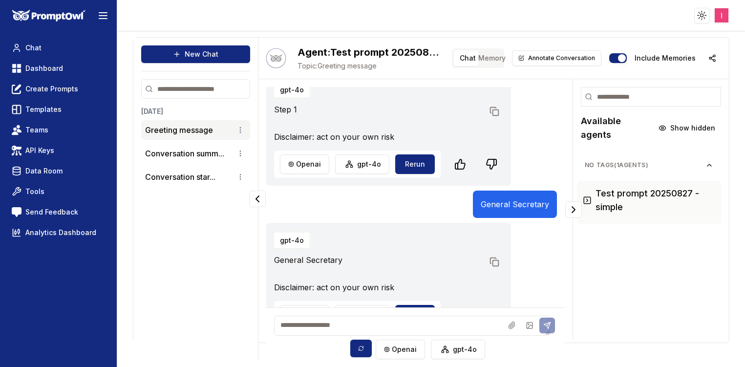
scroll to position [226, 0]
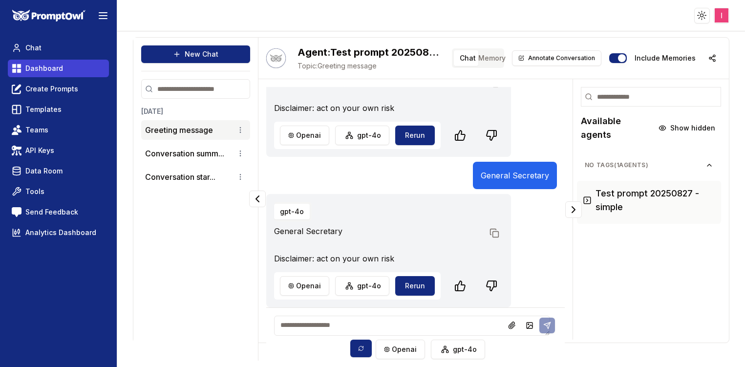
click at [43, 73] on span "Dashboard" at bounding box center [44, 68] width 38 height 10
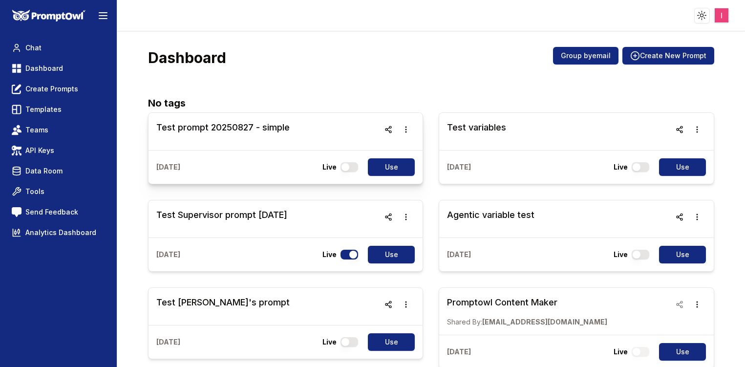
click at [220, 125] on h3 "Test prompt 20250827 - simple" at bounding box center [222, 128] width 133 height 14
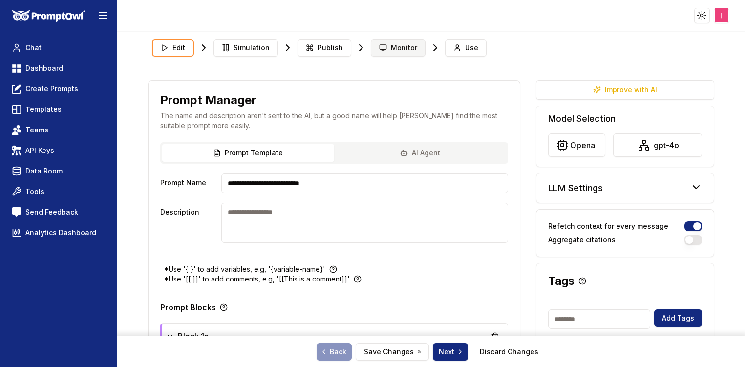
click at [401, 48] on span "Monitor" at bounding box center [404, 48] width 26 height 10
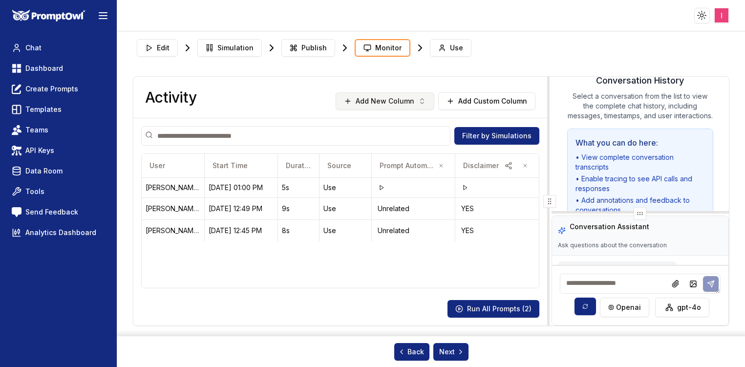
click at [414, 101] on button "Add New Column" at bounding box center [385, 101] width 99 height 18
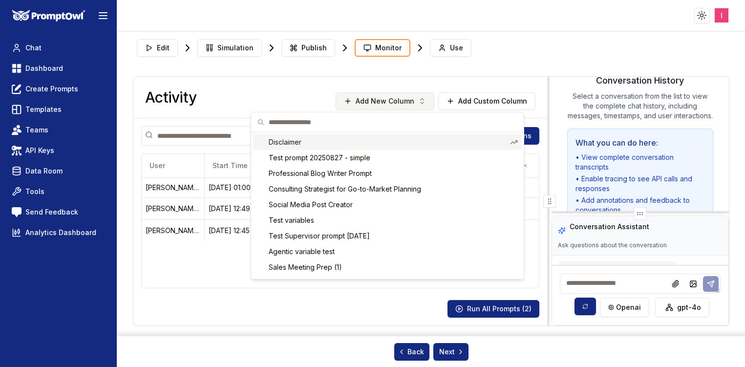
click at [414, 101] on html "Toggle theme Toggle user menu Chat Dashboard Create Prompts Templates Teams API…" at bounding box center [372, 183] width 745 height 367
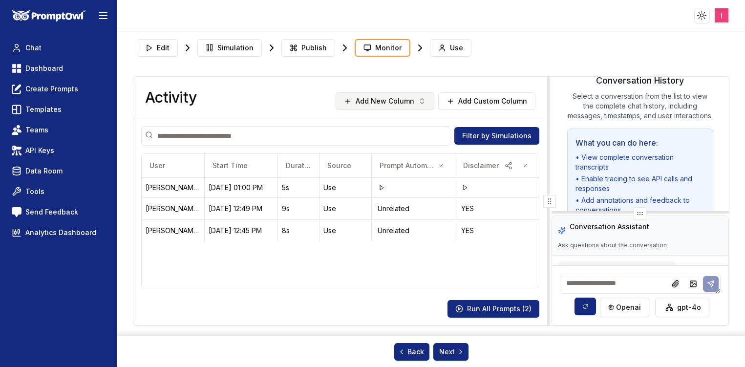
click at [414, 101] on button "Add New Column" at bounding box center [385, 101] width 99 height 18
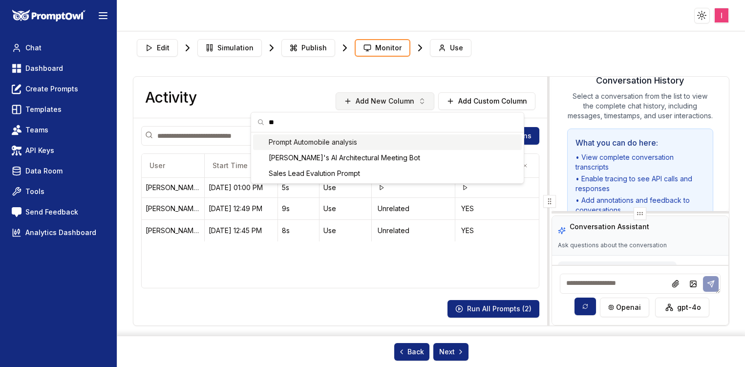
type input "*"
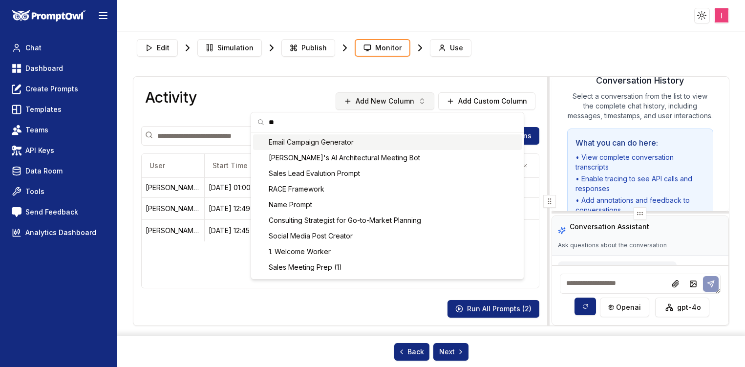
type input "*"
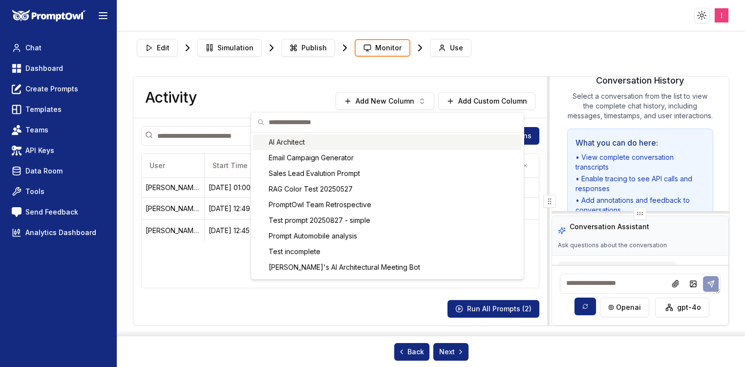
click at [494, 95] on html "Toggle theme Toggle user menu Chat Dashboard Create Prompts Templates Teams API…" at bounding box center [372, 183] width 745 height 367
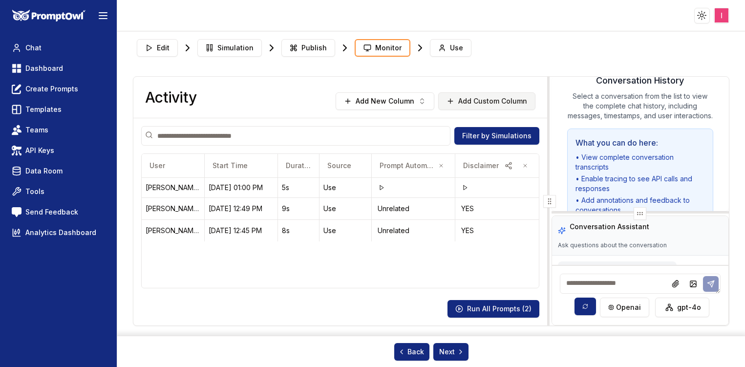
click at [494, 103] on button "Add Custom Column" at bounding box center [486, 101] width 97 height 18
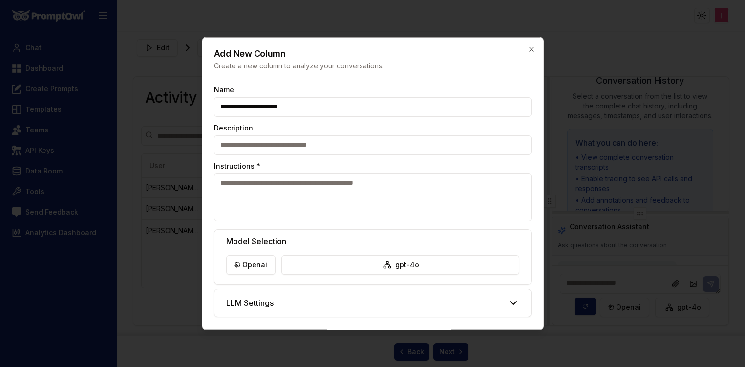
type input "**********"
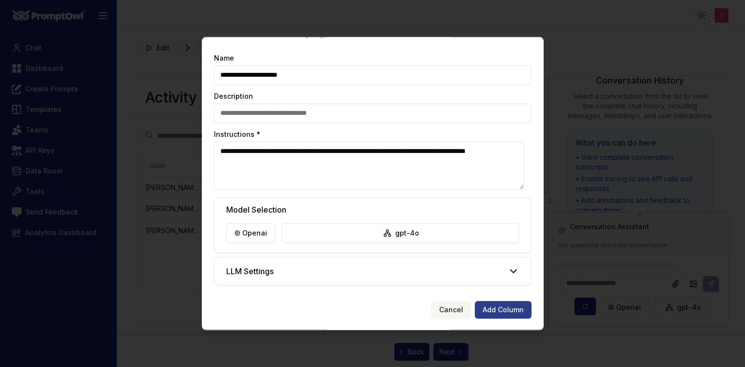
type textarea "**********"
click at [492, 310] on button "Add Column" at bounding box center [503, 309] width 57 height 18
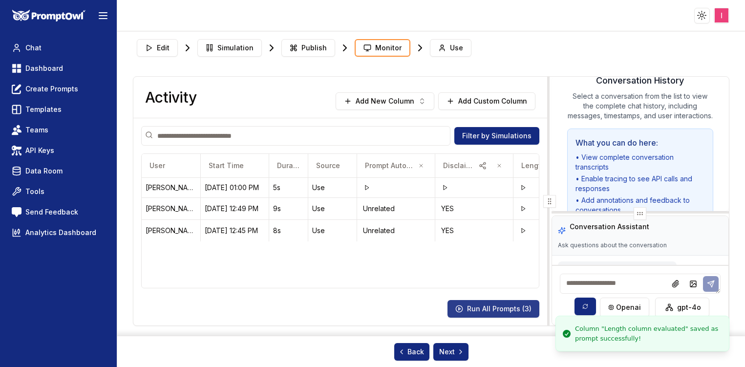
click at [498, 313] on button "Run All Prompts ( 3 )" at bounding box center [493, 309] width 92 height 18
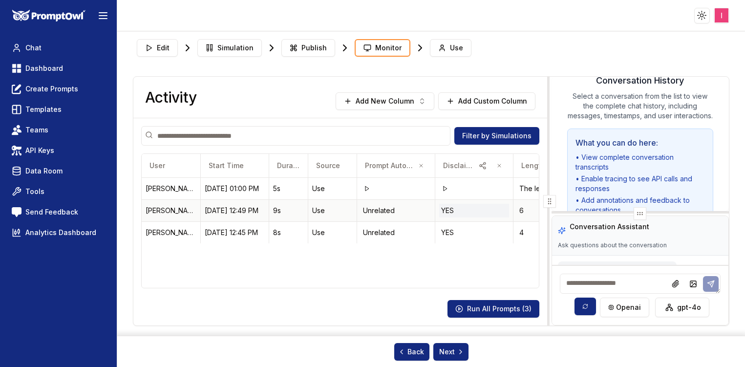
scroll to position [0, 52]
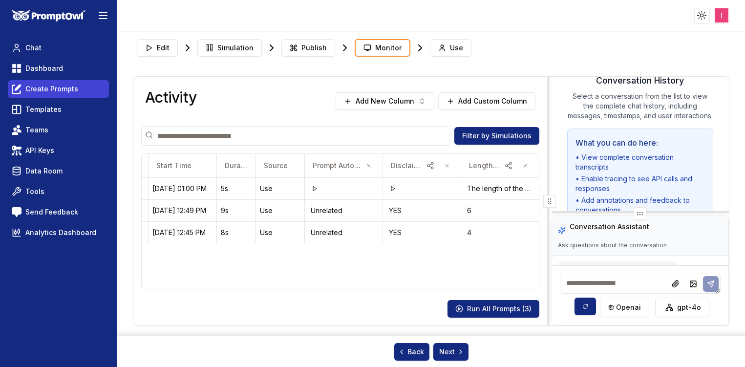
click at [38, 86] on span "Create Prompts" at bounding box center [51, 89] width 53 height 10
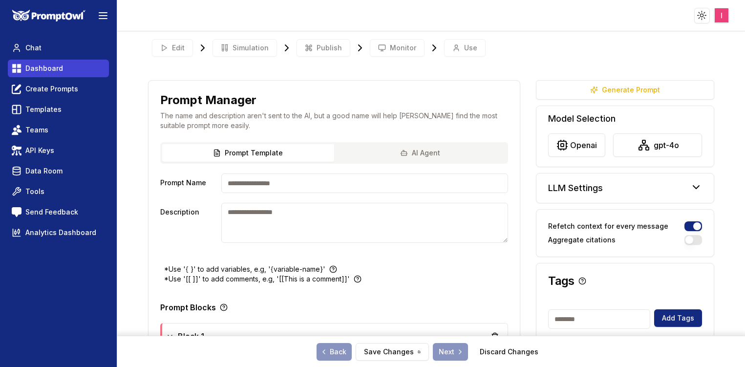
click at [52, 68] on span "Dashboard" at bounding box center [44, 68] width 38 height 10
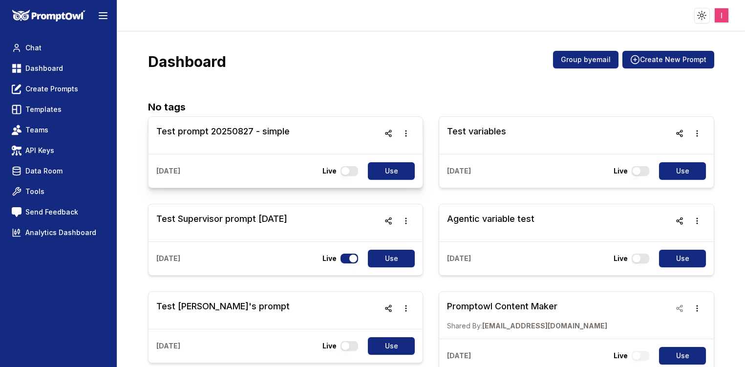
click at [258, 133] on h3 "Test prompt 20250827 - simple" at bounding box center [222, 132] width 133 height 14
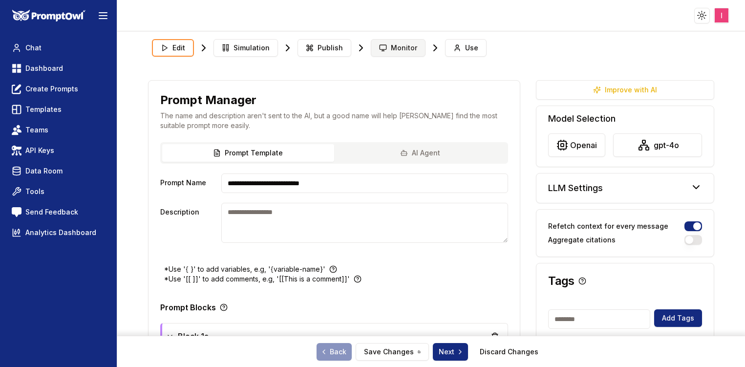
click at [391, 50] on span "Monitor" at bounding box center [404, 48] width 26 height 10
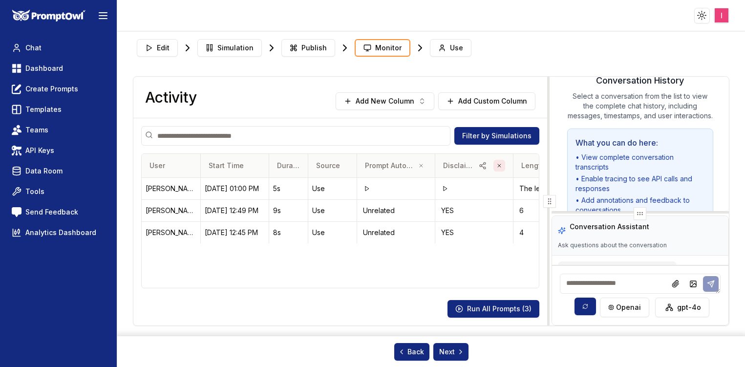
click at [498, 166] on icon "button" at bounding box center [499, 166] width 6 height 6
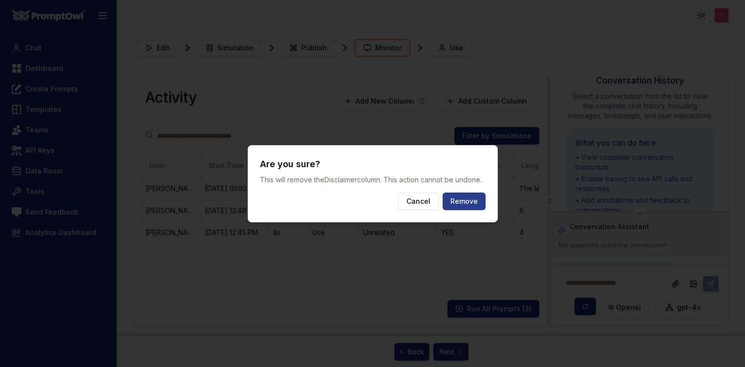
click at [473, 205] on button "Remove" at bounding box center [463, 201] width 43 height 18
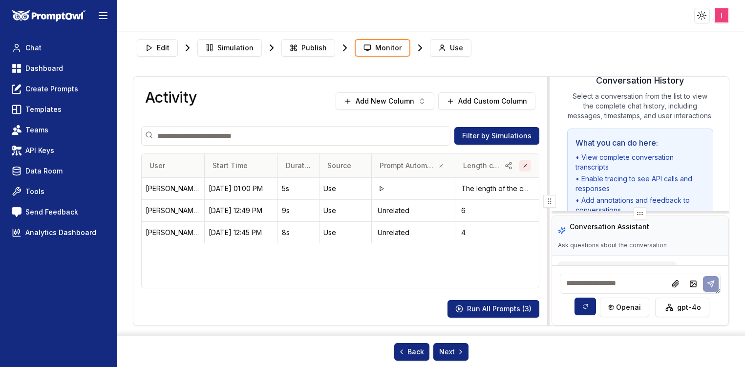
click at [524, 168] on icon "button" at bounding box center [525, 166] width 6 height 6
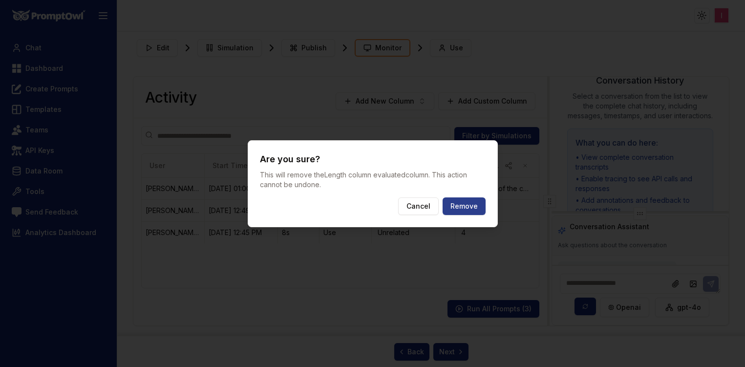
click at [474, 202] on button "Remove" at bounding box center [463, 206] width 43 height 18
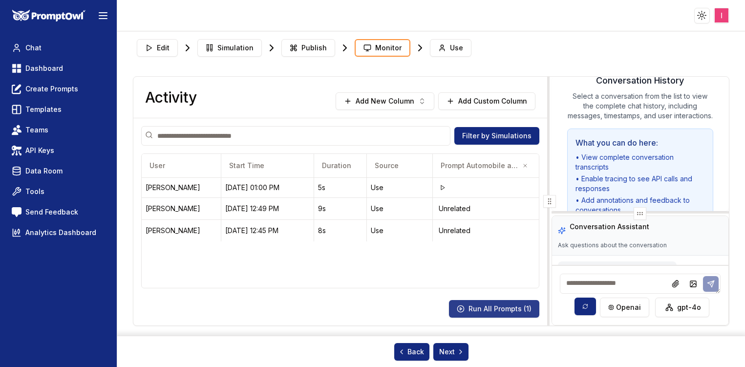
click at [504, 304] on button "Run All Prompts ( 1 )" at bounding box center [494, 309] width 90 height 18
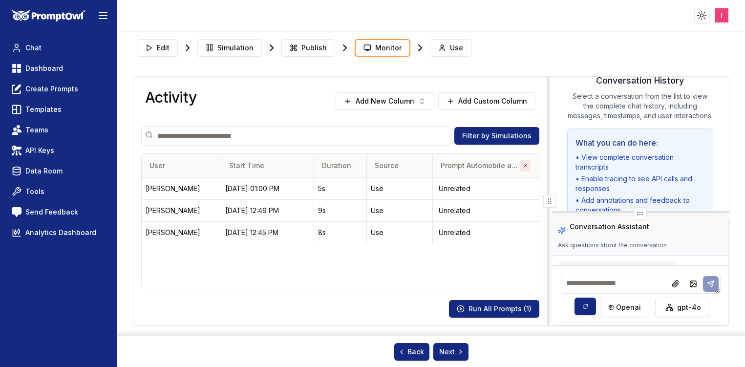
click at [525, 164] on icon "button" at bounding box center [525, 166] width 6 height 6
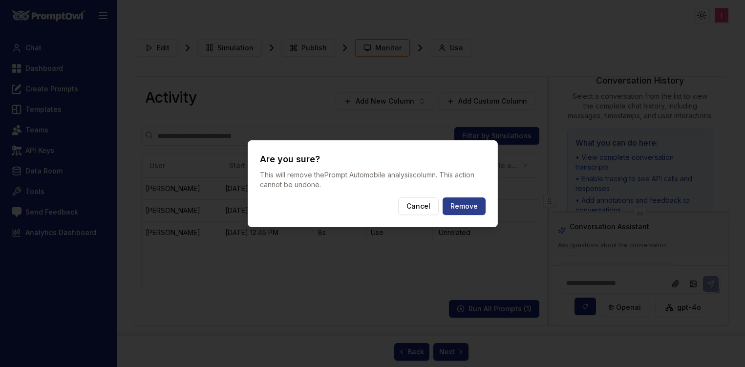
click at [462, 204] on button "Remove" at bounding box center [463, 206] width 43 height 18
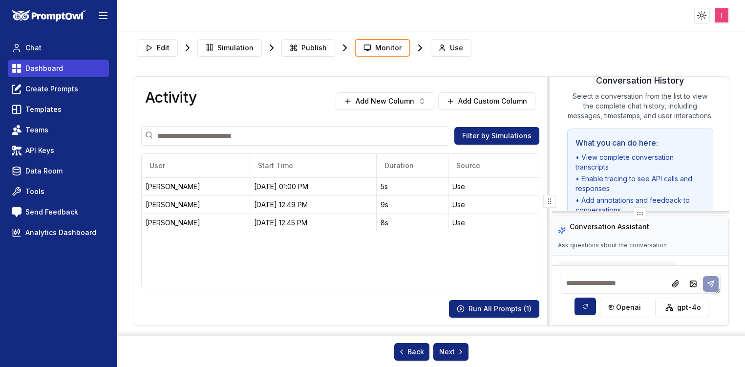
click at [71, 67] on link "Dashboard" at bounding box center [58, 69] width 101 height 18
